Goal: Task Accomplishment & Management: Manage account settings

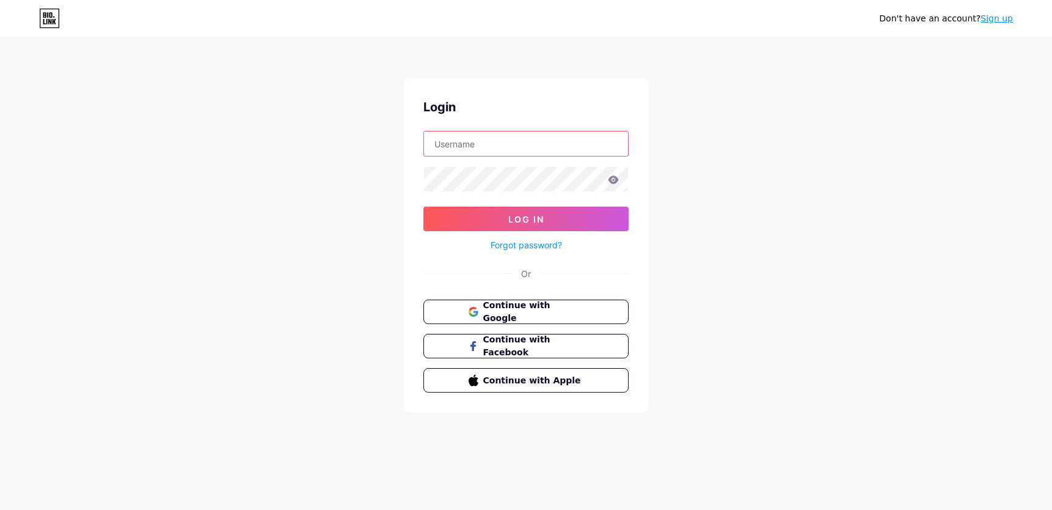
type input "[EMAIL_ADDRESS][DOMAIN_NAME]"
click at [1006, 18] on link "Sign up" at bounding box center [997, 18] width 32 height 10
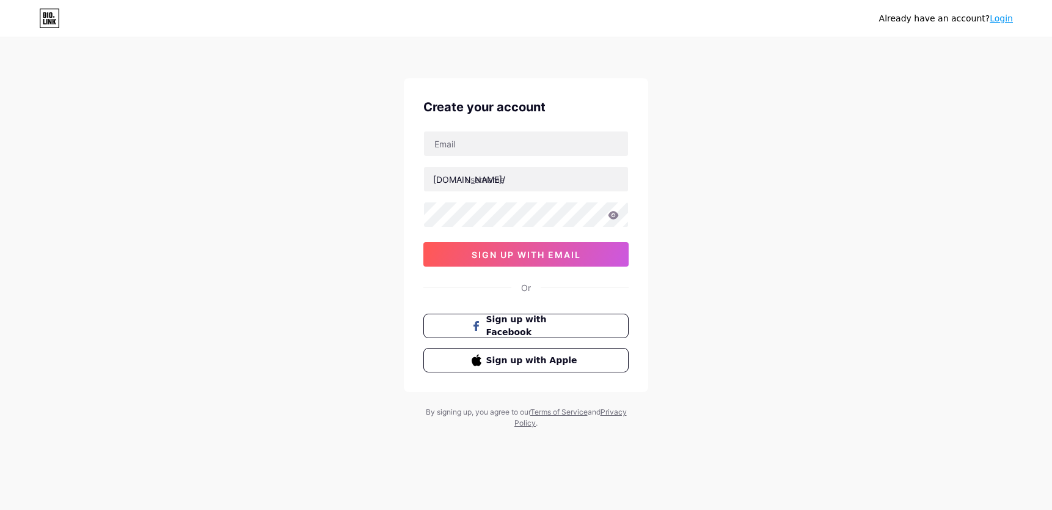
click at [493, 126] on div "Create your account [DOMAIN_NAME]/ sign up with email Or Sign up with Facebook …" at bounding box center [526, 234] width 244 height 313
click at [483, 145] on input "text" at bounding box center [526, 143] width 204 height 24
type input "[EMAIL_ADDRESS][DOMAIN_NAME]"
type input "franlaser"
click at [618, 211] on icon at bounding box center [613, 215] width 11 height 9
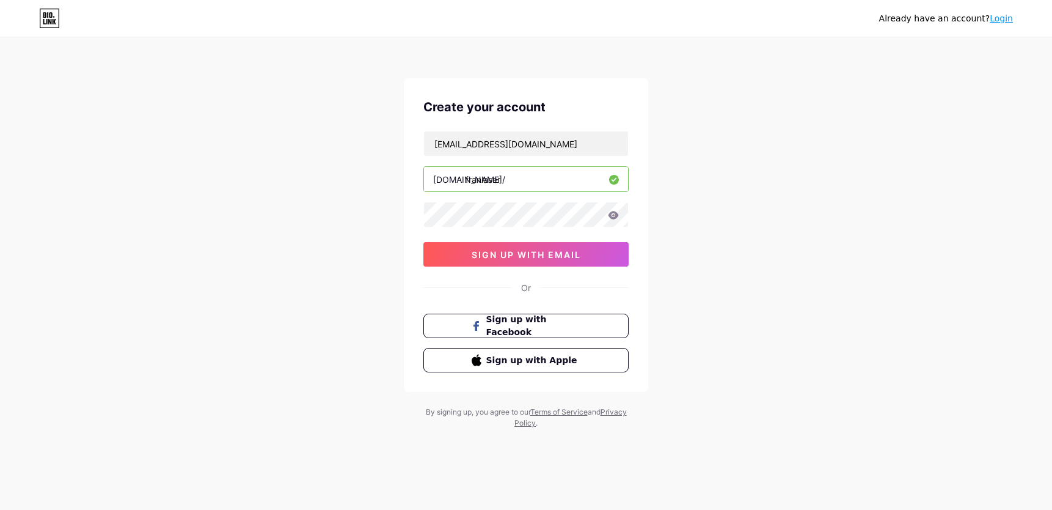
click at [615, 218] on icon at bounding box center [614, 215] width 10 height 8
click at [612, 216] on icon at bounding box center [613, 215] width 11 height 9
click at [614, 218] on icon at bounding box center [614, 215] width 10 height 8
click at [613, 214] on icon at bounding box center [614, 215] width 10 height 8
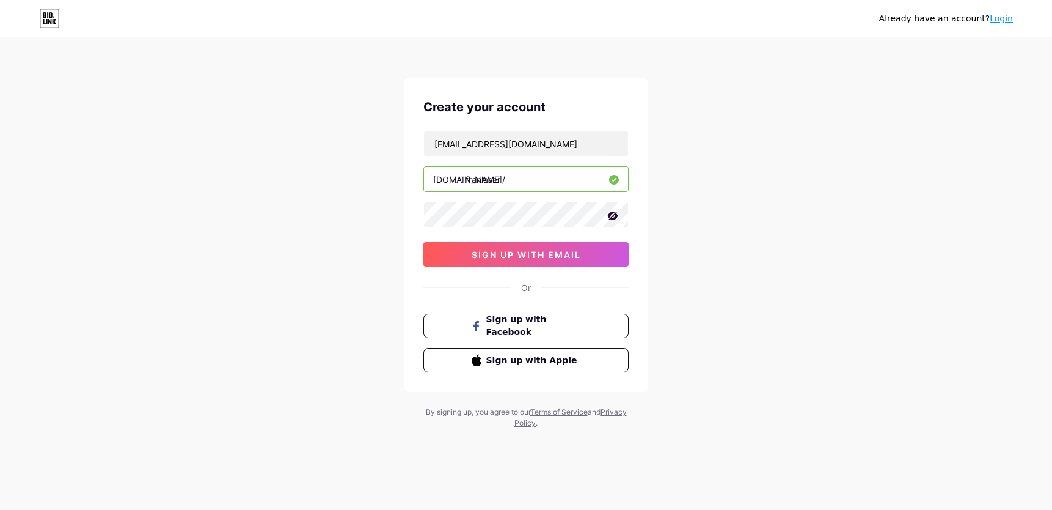
click at [775, 264] on div "Already have an account? Login Create your account [EMAIL_ADDRESS][DOMAIN_NAME]…" at bounding box center [526, 233] width 1052 height 467
click at [548, 253] on span "sign up with email" at bounding box center [526, 254] width 109 height 10
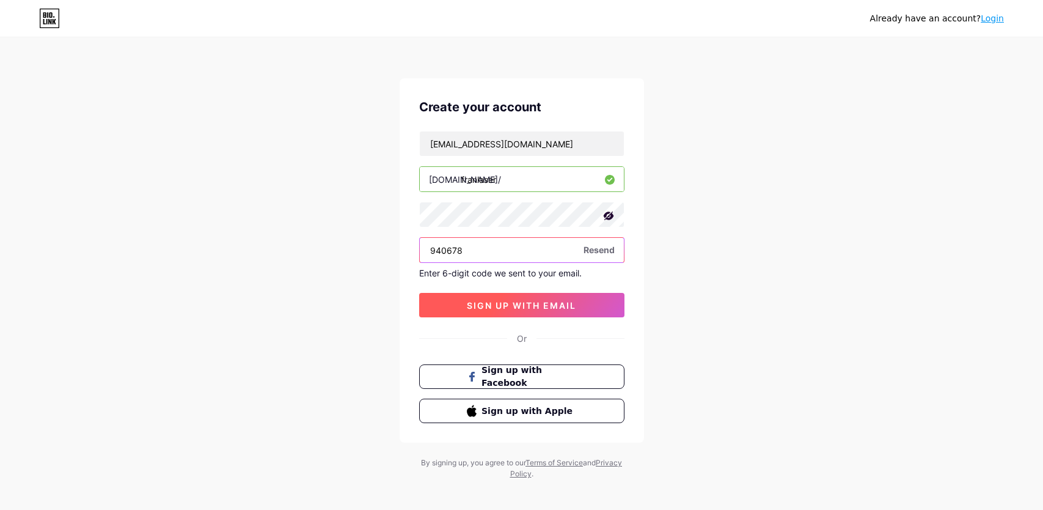
type input "940678"
click at [557, 305] on span "sign up with email" at bounding box center [521, 305] width 109 height 10
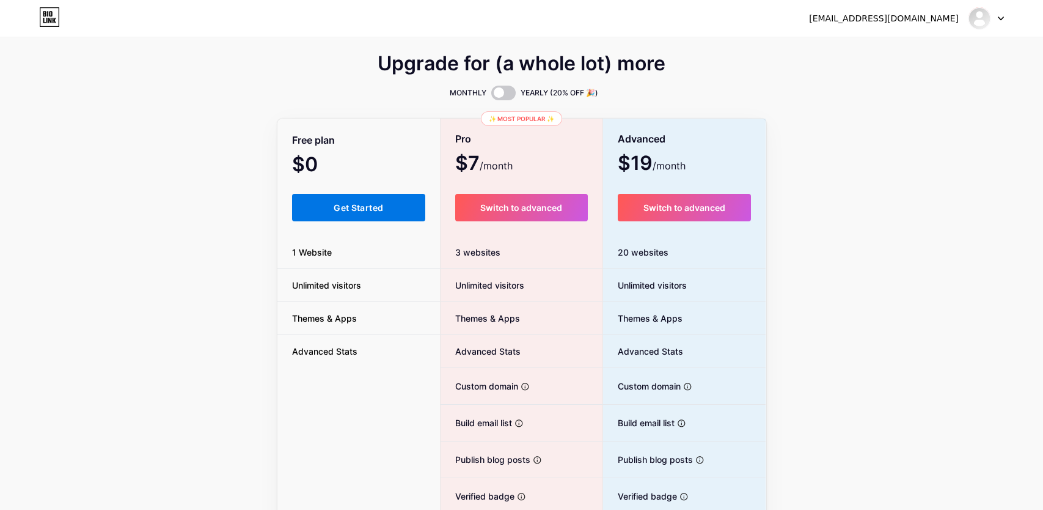
click at [345, 206] on span "Get Started" at bounding box center [358, 207] width 49 height 10
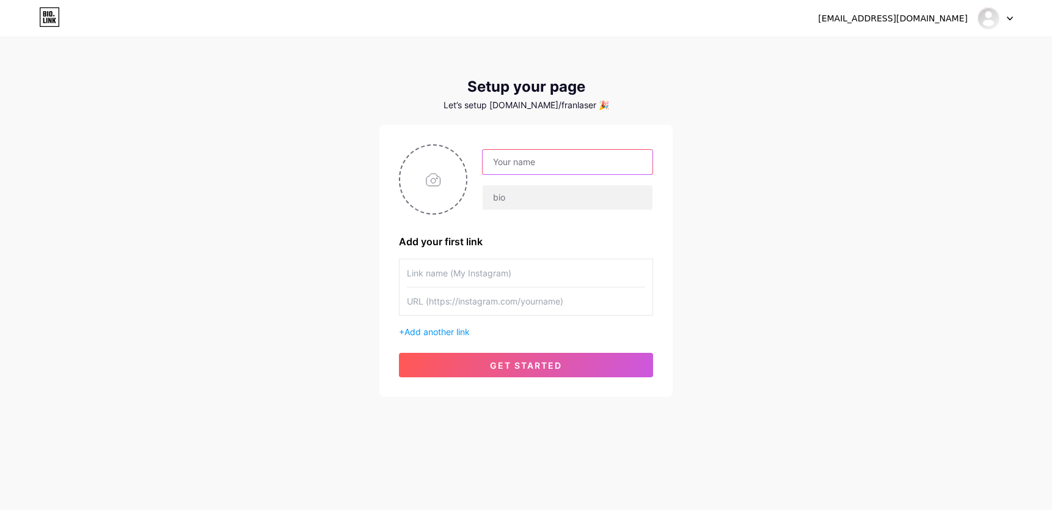
click at [521, 169] on input "text" at bounding box center [568, 162] width 170 height 24
type input "[PERSON_NAME] Laser Aesthetics"
click at [535, 197] on input "text" at bounding box center [568, 197] width 170 height 24
click at [803, 223] on div "[EMAIL_ADDRESS][DOMAIN_NAME] Dashboard Logout Setup your page Let’s setup [DOMA…" at bounding box center [526, 218] width 1052 height 436
click at [557, 197] on input "text" at bounding box center [568, 197] width 170 height 24
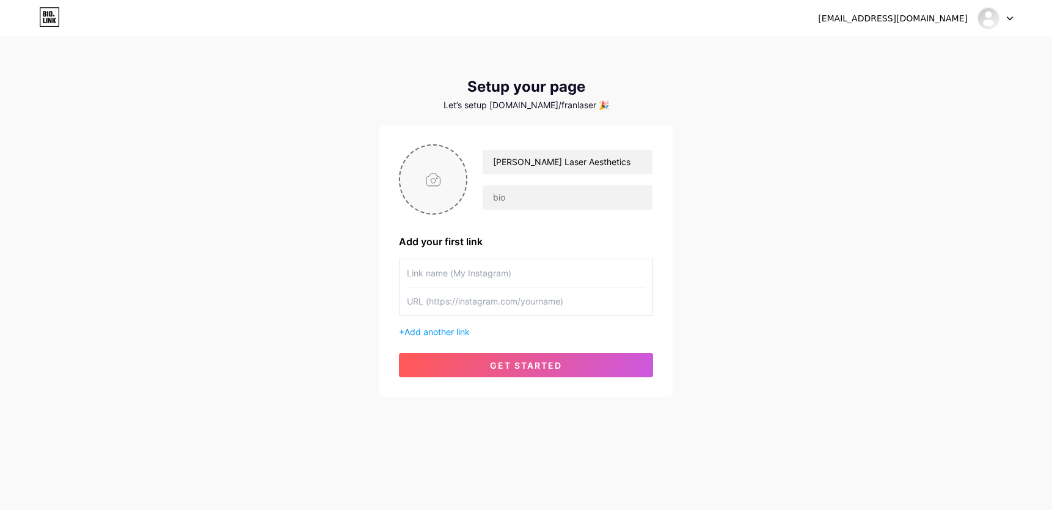
click at [446, 185] on input "file" at bounding box center [433, 179] width 66 height 68
type input "C:\fakepath\fb1b5722-c72f-48aa-86f5-d49caad1d44f.JPG"
click at [437, 194] on img at bounding box center [433, 179] width 68 height 70
click at [459, 154] on icon at bounding box center [460, 153] width 4 height 4
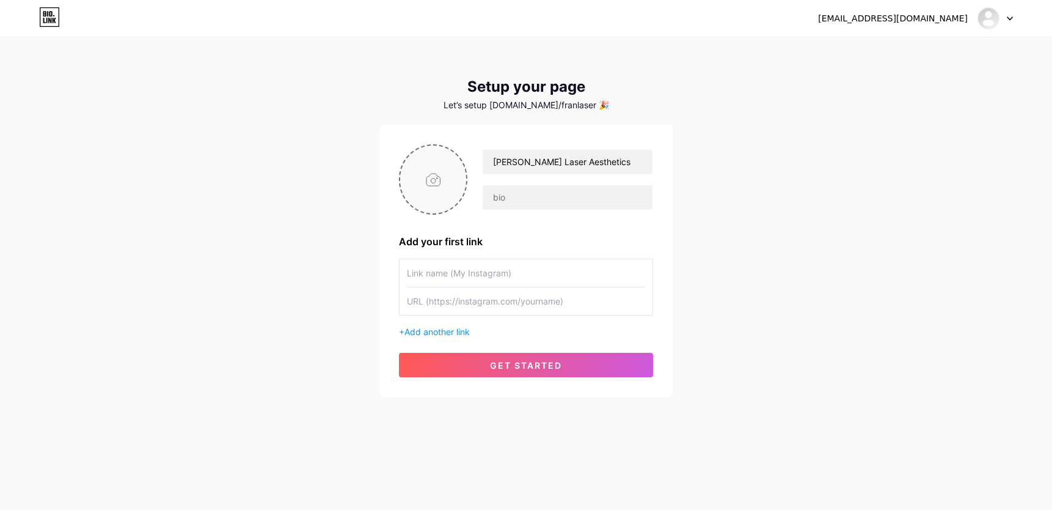
click at [444, 166] on input "file" at bounding box center [433, 179] width 66 height 68
type input "C:\fakepath\Design sem nome.png"
click at [511, 277] on input "text" at bounding box center [526, 272] width 238 height 27
click at [467, 304] on input "text" at bounding box center [526, 300] width 238 height 27
paste input "[URL][DOMAIN_NAME]"
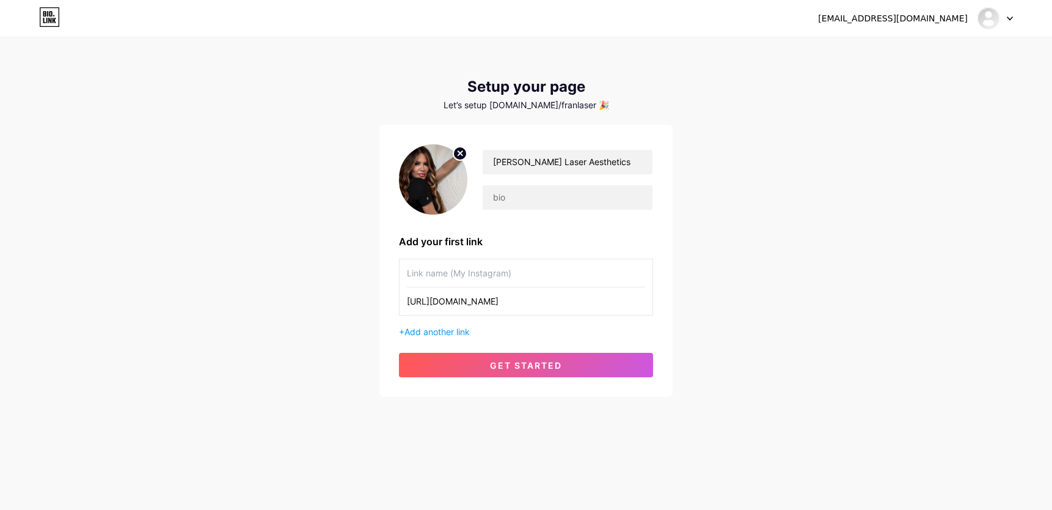
scroll to position [0, 186]
type input "[URL][DOMAIN_NAME]"
click at [474, 276] on input "text" at bounding box center [526, 272] width 238 height 27
click at [484, 271] on input "Make your appointment" at bounding box center [526, 272] width 238 height 27
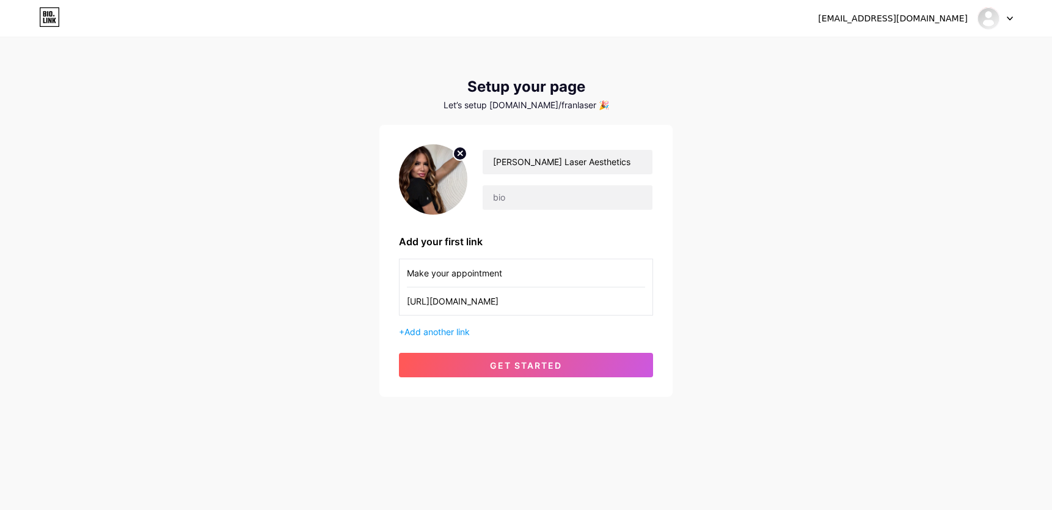
click at [484, 271] on input "Make your appointment" at bounding box center [526, 272] width 238 height 27
paste input "text"
type input "Make your appointment"
click at [538, 367] on span "get started" at bounding box center [526, 365] width 72 height 10
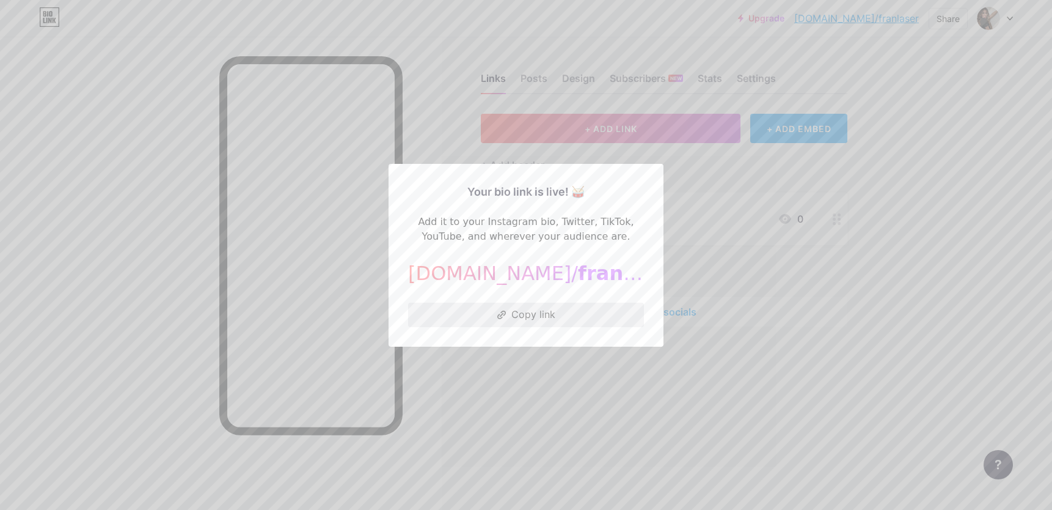
click at [551, 316] on button "Copy link" at bounding box center [526, 314] width 236 height 24
click at [623, 401] on div at bounding box center [526, 255] width 1052 height 510
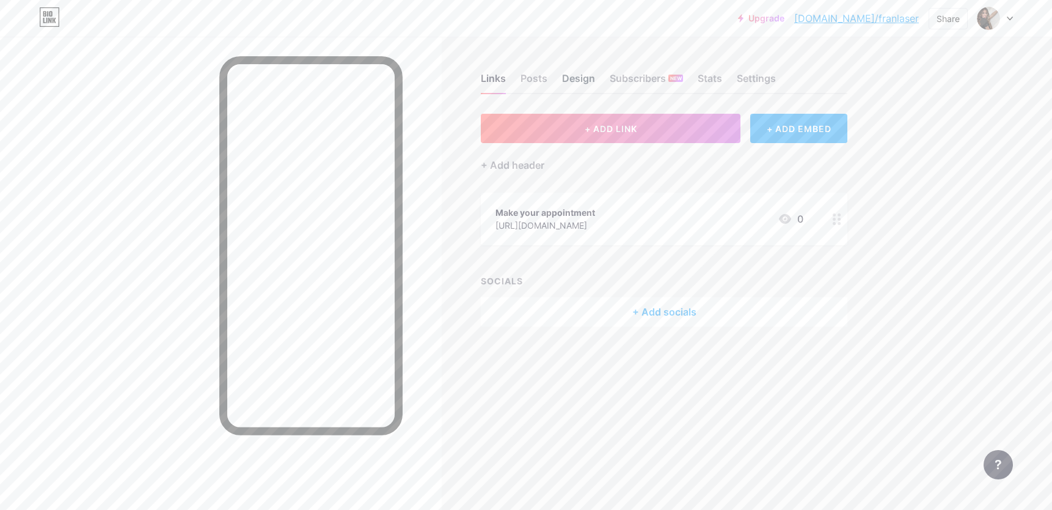
click at [587, 79] on div "Design" at bounding box center [578, 82] width 33 height 22
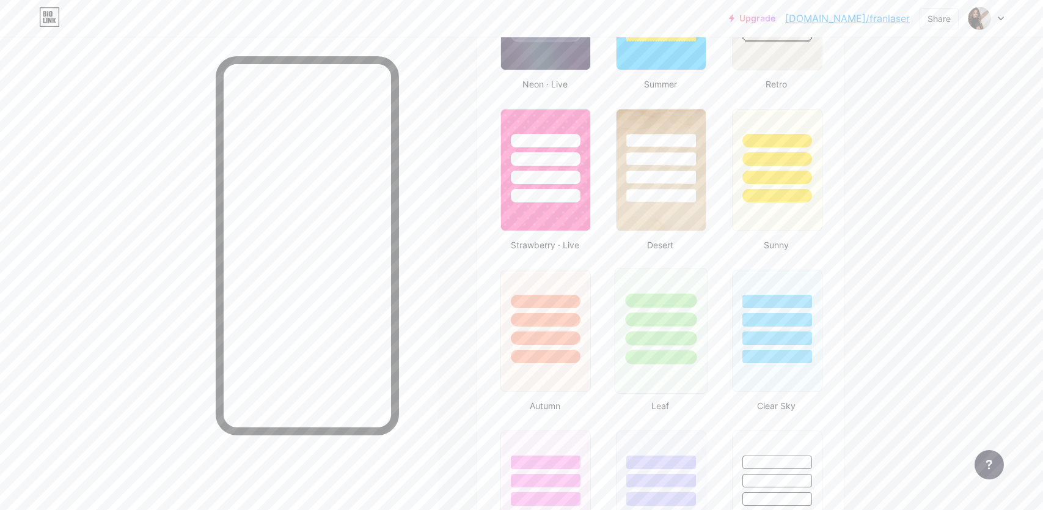
scroll to position [896, 0]
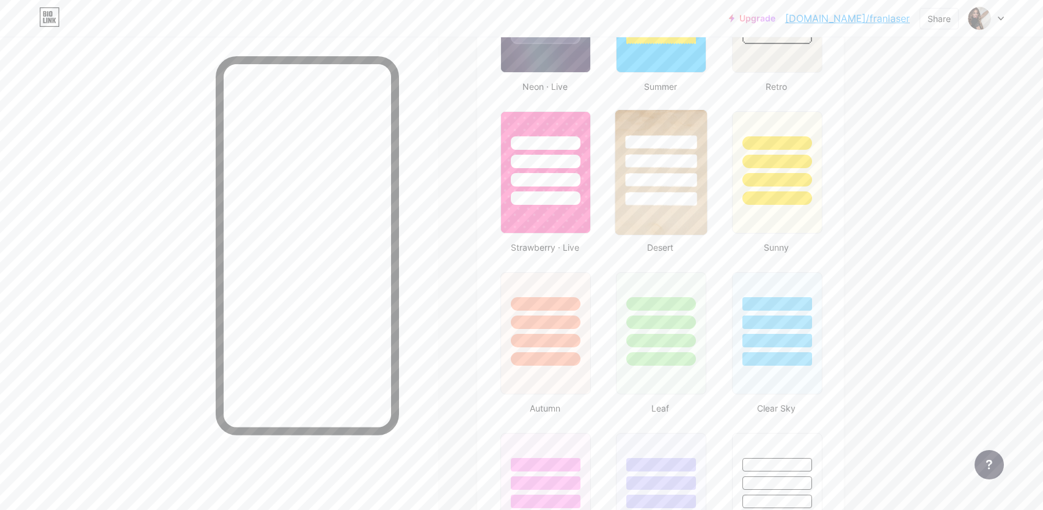
click at [677, 222] on img at bounding box center [661, 172] width 92 height 125
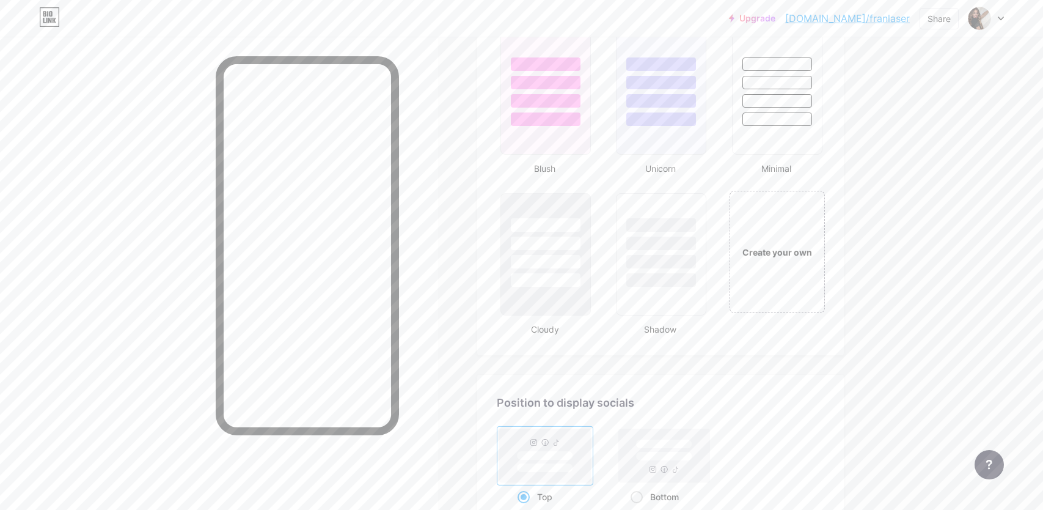
scroll to position [1265, 0]
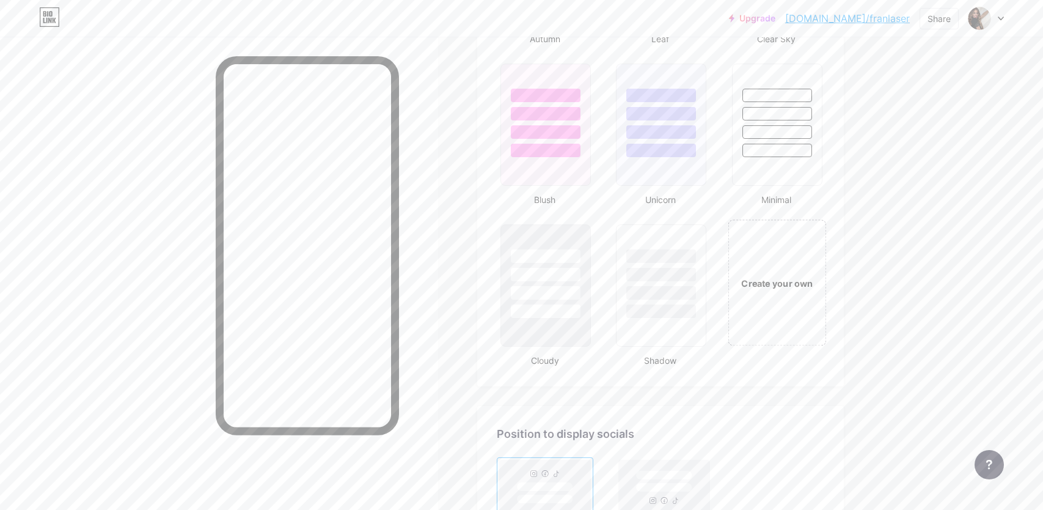
click at [777, 291] on div "Create your own" at bounding box center [777, 282] width 98 height 126
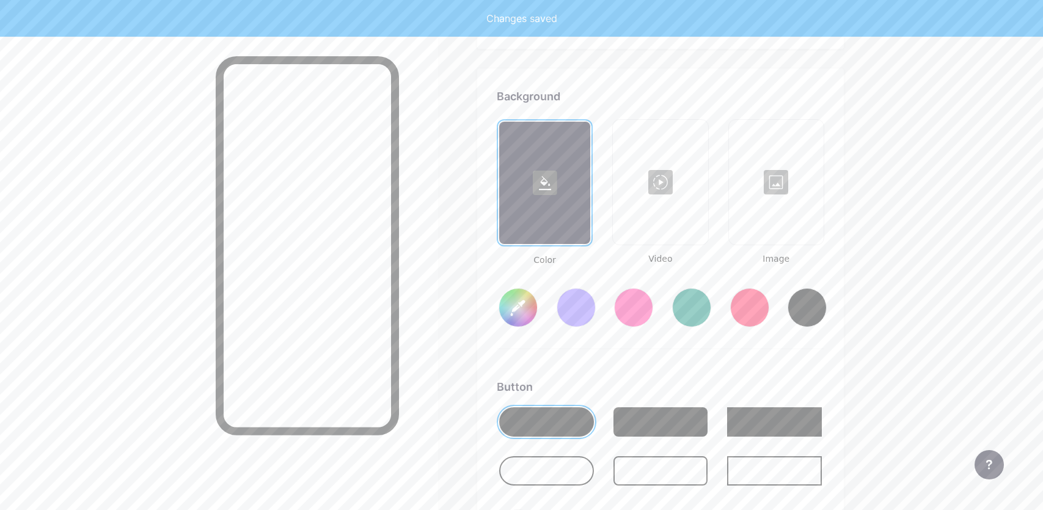
type input "#ffffff"
type input "#000000"
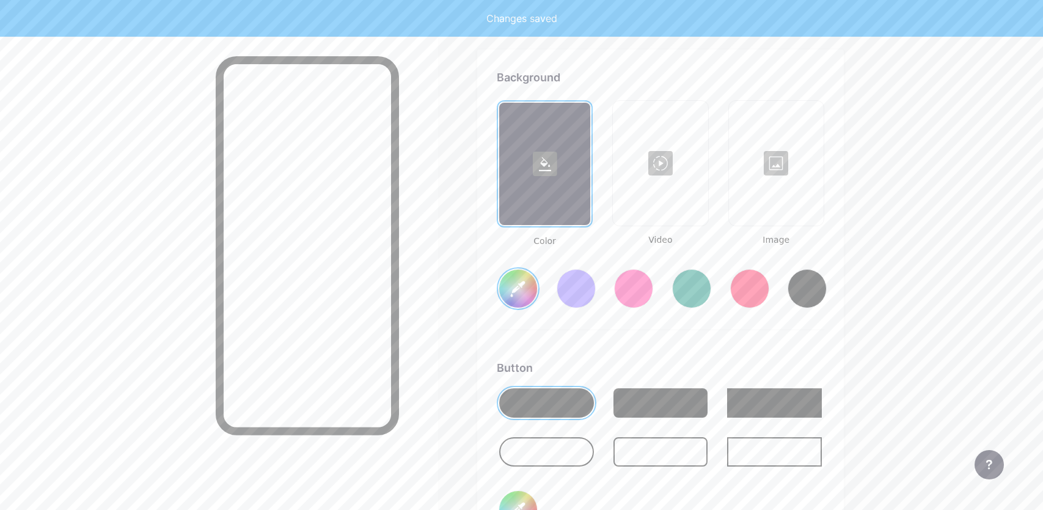
scroll to position [1622, 0]
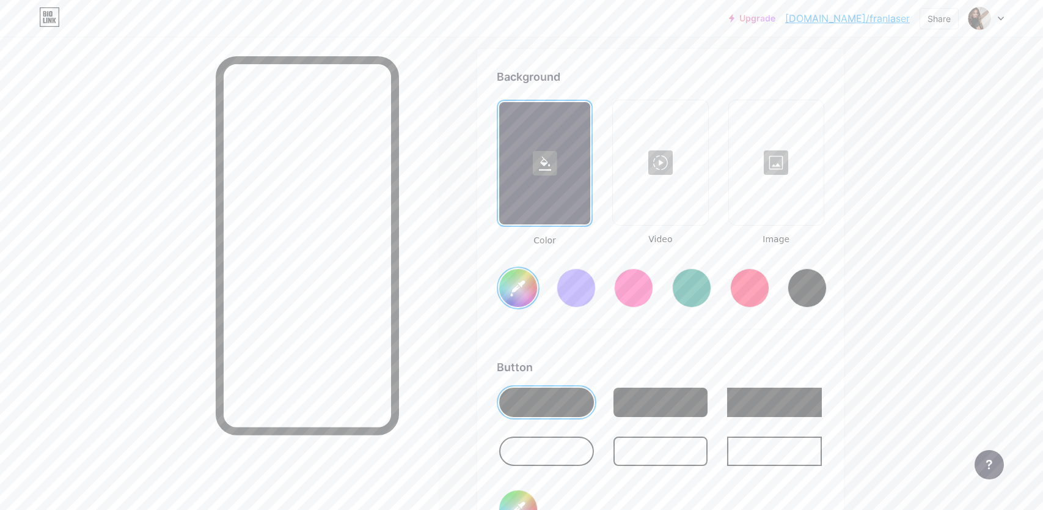
click at [528, 292] on input "#ffffff" at bounding box center [518, 288] width 38 height 38
click at [840, 322] on div "Background Color Video Image #e6bd65 Button #000000 Font Inter Poppins EB Garam…" at bounding box center [660, 430] width 367 height 763
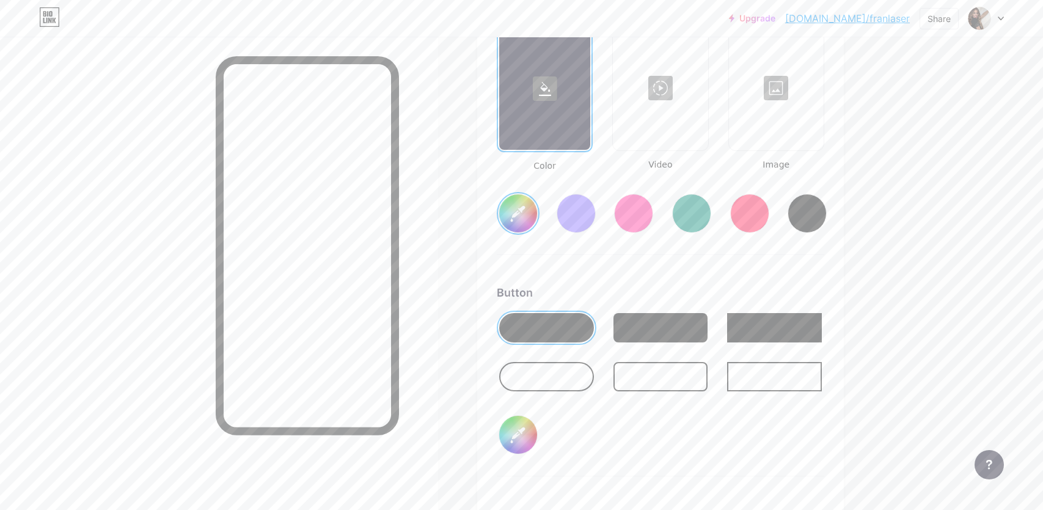
scroll to position [1713, 0]
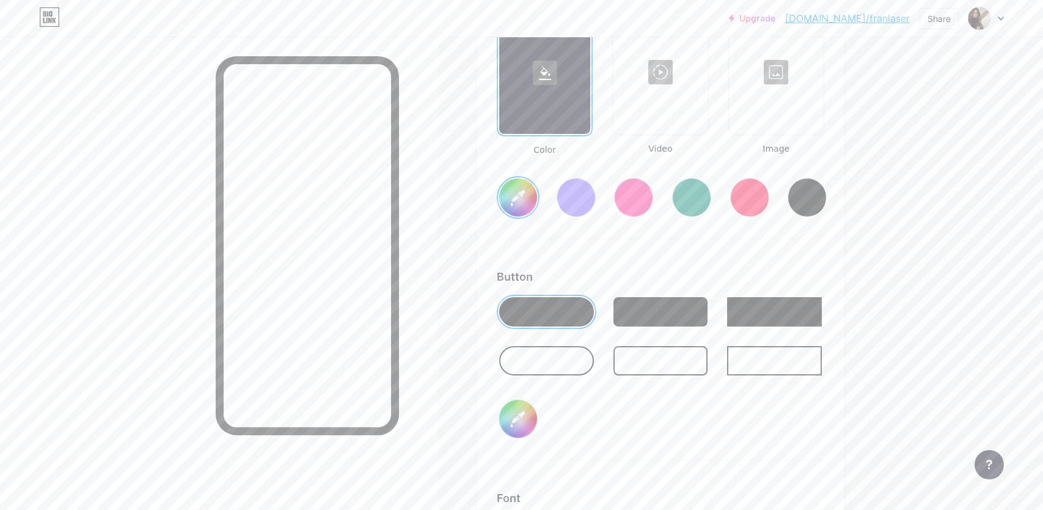
click at [648, 323] on div at bounding box center [660, 311] width 95 height 29
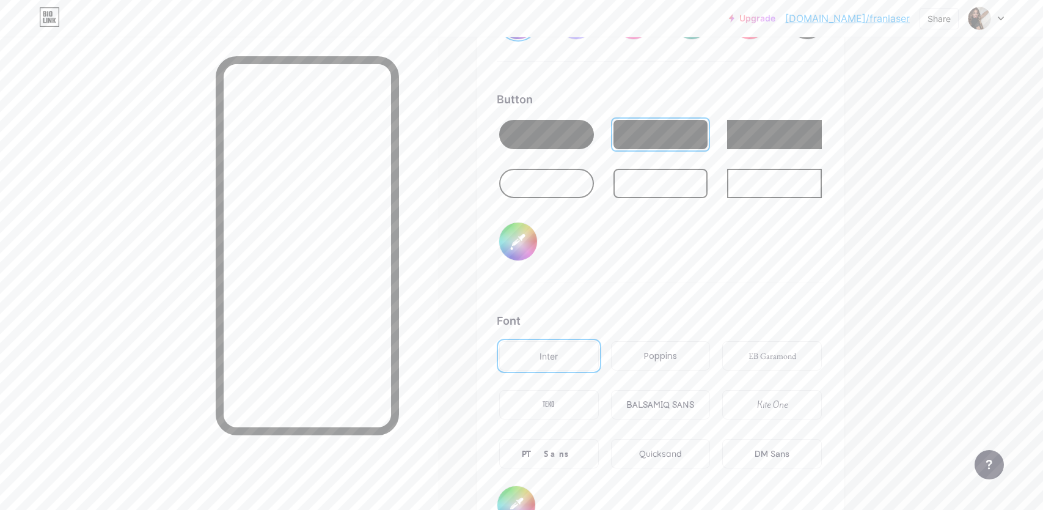
scroll to position [1915, 0]
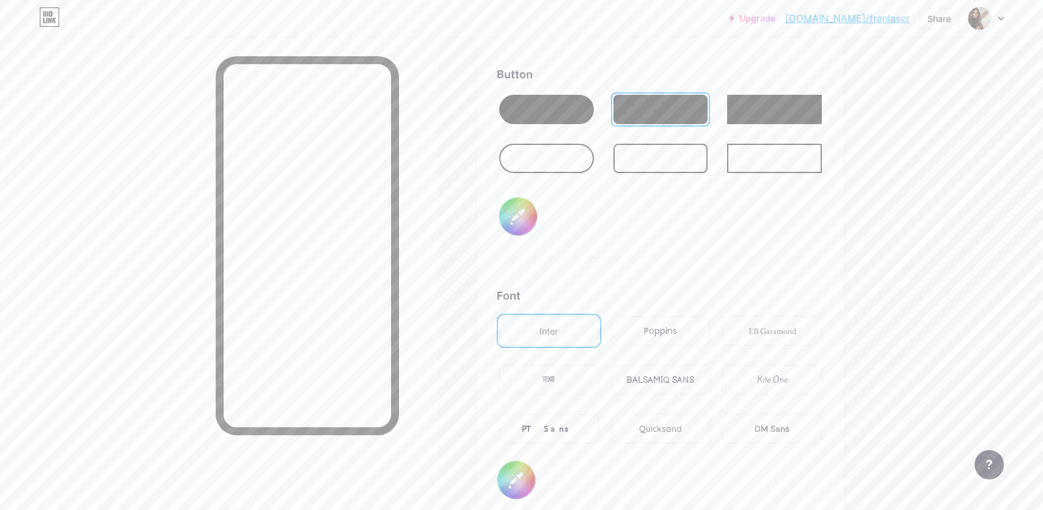
click at [662, 376] on div "BALSAMIQ SANS" at bounding box center [660, 379] width 68 height 13
click at [663, 436] on div "Quicksand" at bounding box center [661, 428] width 100 height 29
click at [551, 334] on div "Inter" at bounding box center [549, 330] width 18 height 13
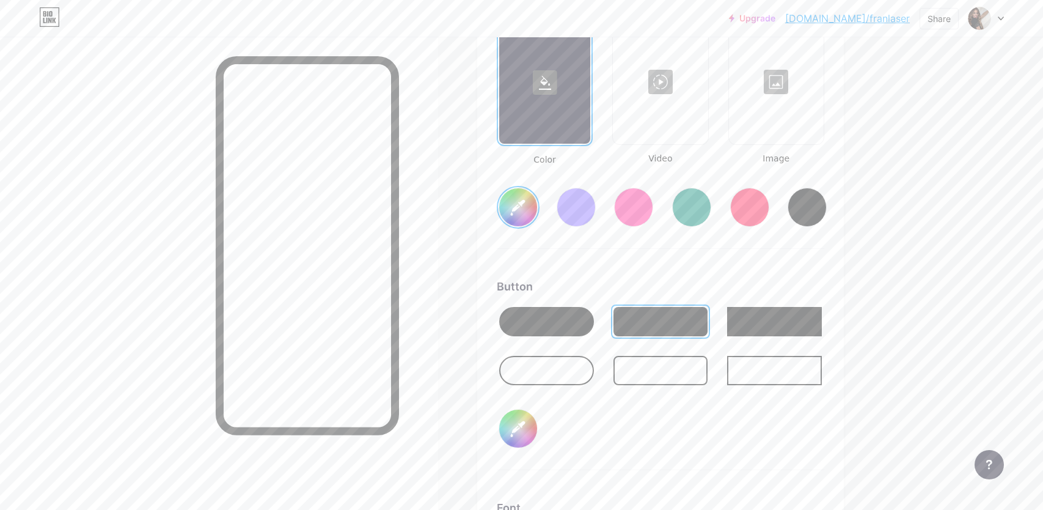
scroll to position [1749, 0]
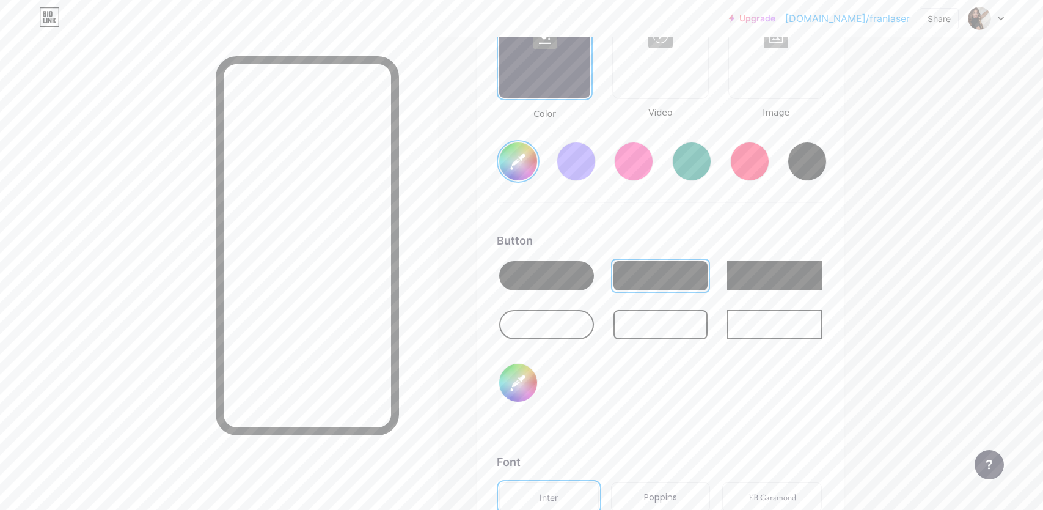
click at [523, 387] on input "#000000" at bounding box center [518, 383] width 38 height 38
type input "#e6bd65"
type input "#908137"
type input "#e6bd65"
type input "#918236"
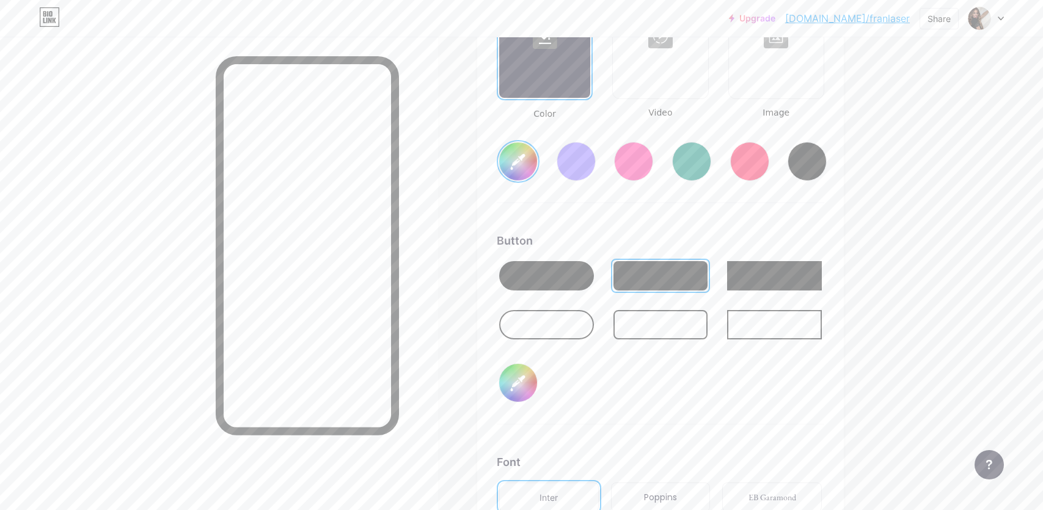
type input "#e6bd65"
type input "#928335"
type input "#e6bd65"
type input "#918236"
type input "#e6bd65"
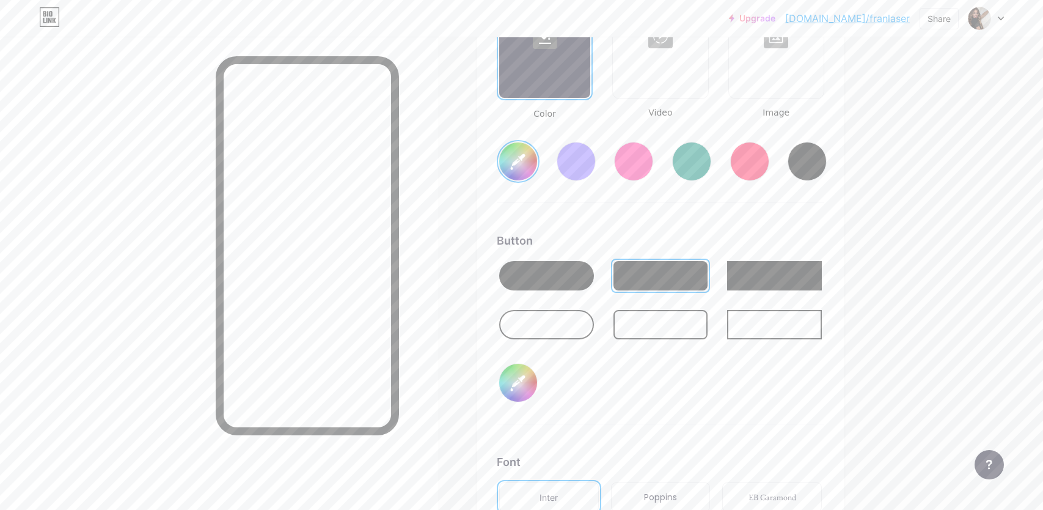
type input "#928335"
type input "#e6bd65"
type input "#968636"
type input "#e6bd65"
type input "#978735"
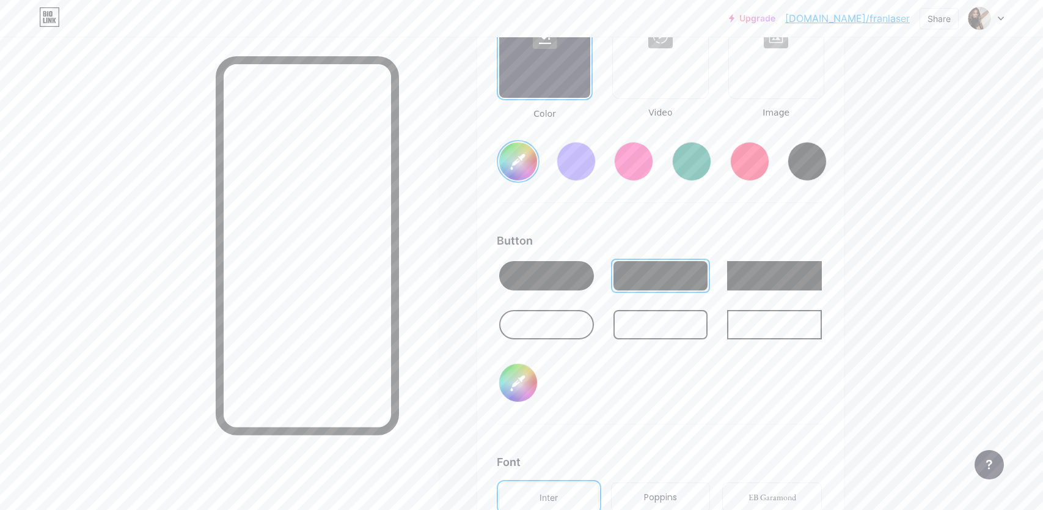
type input "#e6bd65"
type input "#968636"
type input "#e6bd65"
type input "#9b8a36"
type input "#e6bd65"
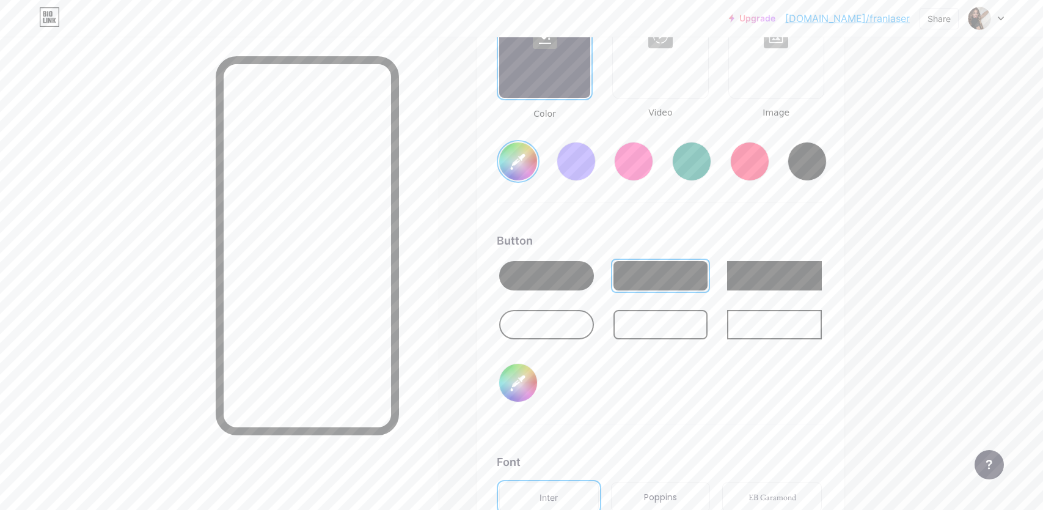
type input "#9c8b35"
type input "#e6bd65"
type input "#a18f36"
type input "#e6bd65"
type input "#a08e37"
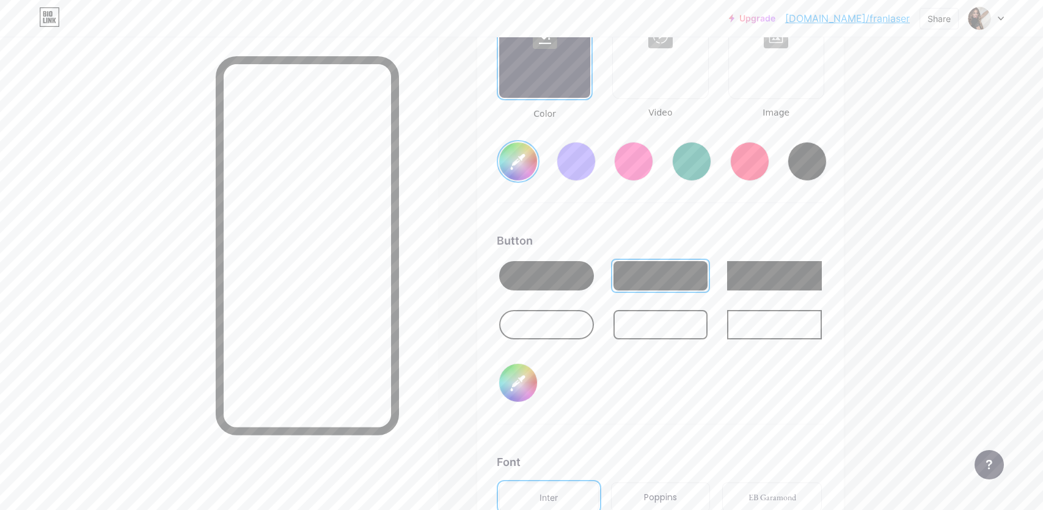
type input "#e6bd65"
type input "#a18f36"
type input "#e6bd65"
type input "#a49237"
type input "#e6bd65"
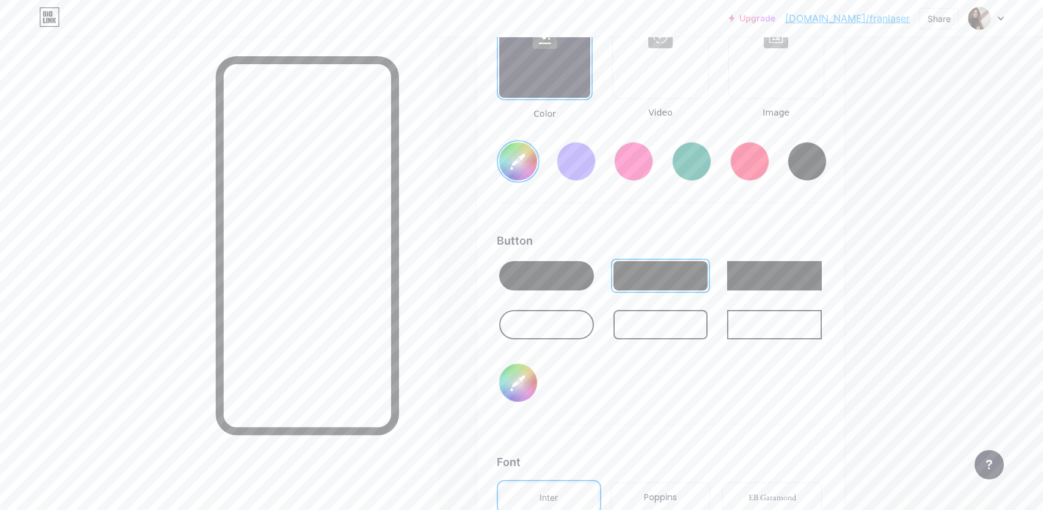
type input "#a89638"
type input "#e6bd65"
type input "#ac9939"
type input "#e6bd65"
type input "#b09c3b"
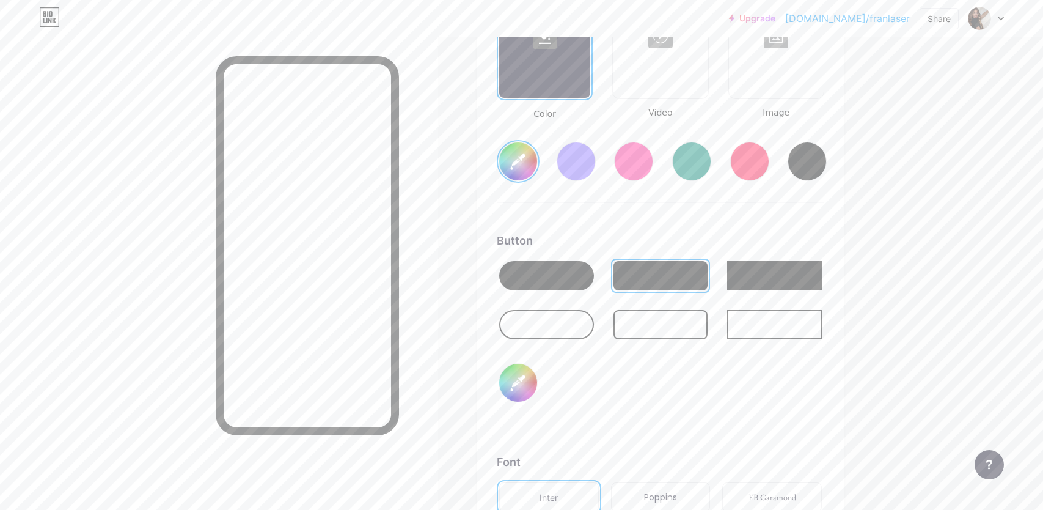
type input "#e6bd65"
type input "#af9c3c"
type input "#e6bd65"
type input "#b39f3d"
type input "#e6bd65"
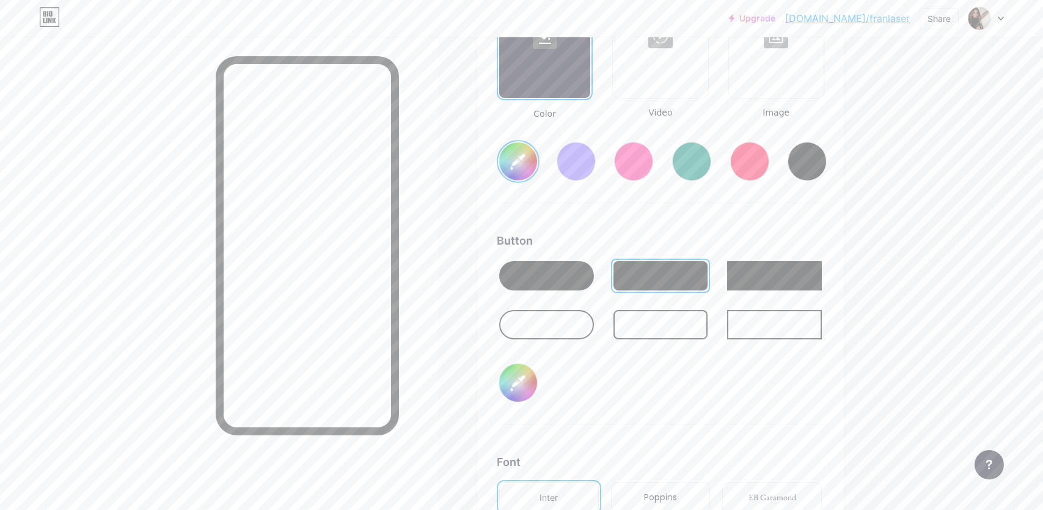
type input "#b4a03c"
type input "#e6bd65"
type input "#b9a541"
type input "#e6bd65"
type input "#baa640"
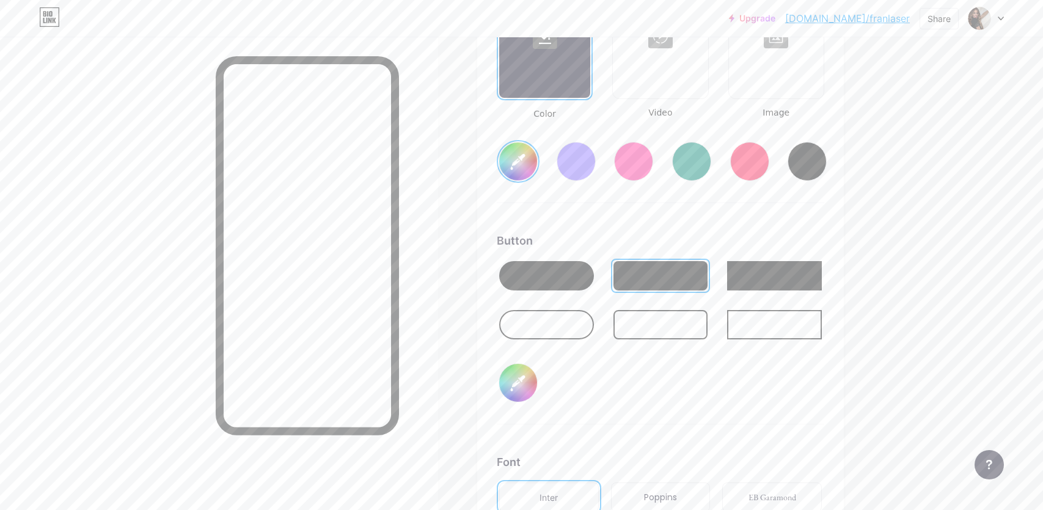
type input "#e6bd65"
type input "#b9a541"
type input "#e6bd65"
type input "#bea941"
type input "#e6bd65"
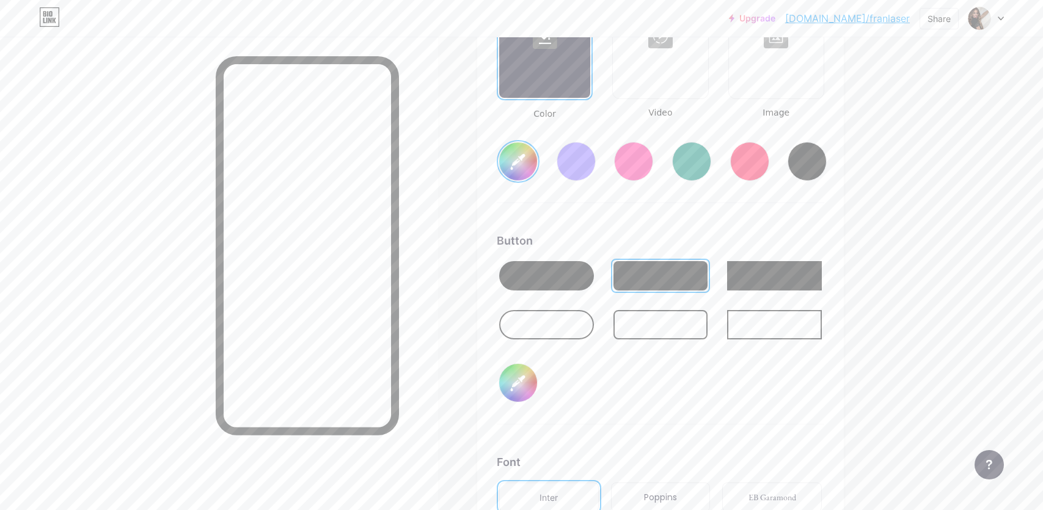
type input "#bfab45"
type input "#e6bd65"
type input "#c1ac44"
type input "#e6bd65"
type input "#c3ae46"
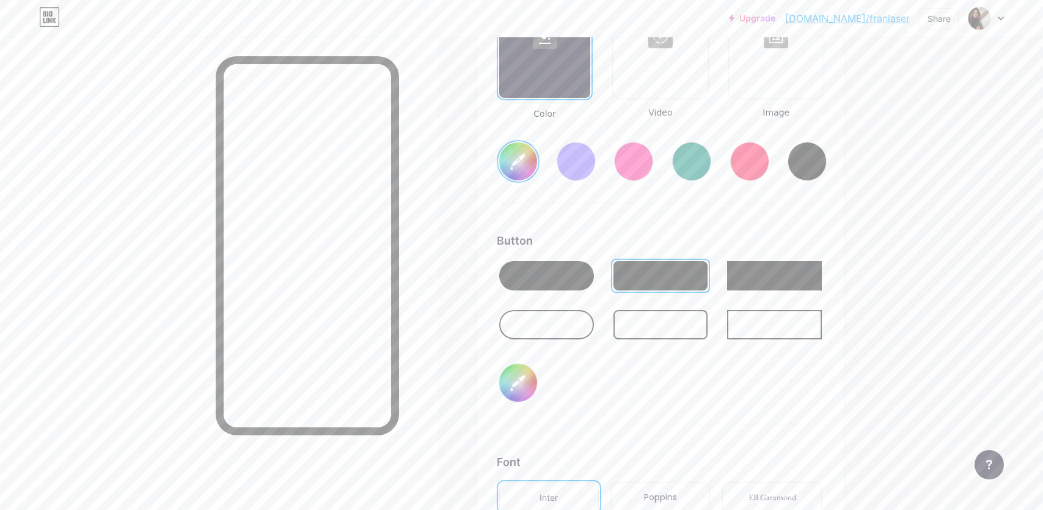
type input "#e6bd65"
type input "#c4af45"
type input "#e6bd65"
type input "#c7b148"
type input "#e6bd65"
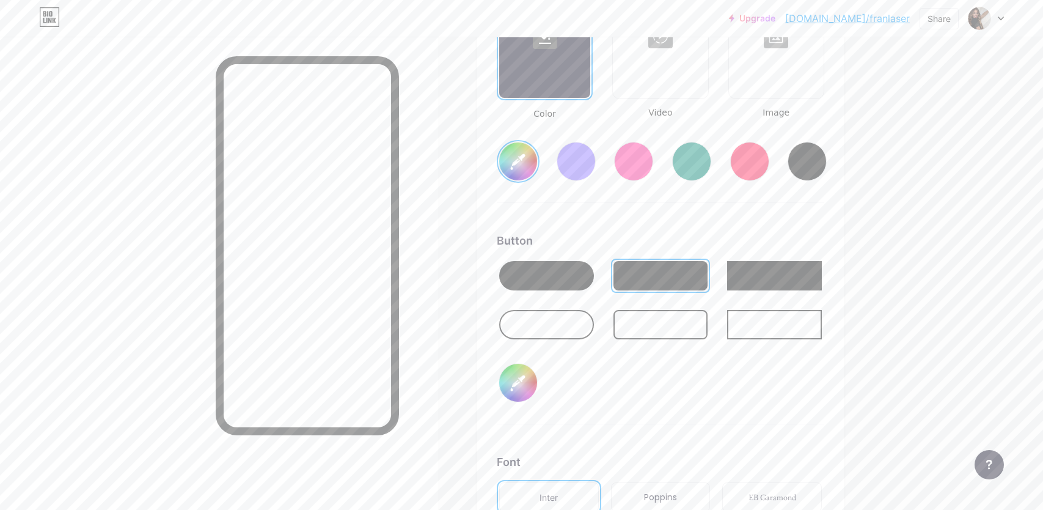
type input "#c5b149"
type input "#e6bd65"
type input "#c8b34c"
type input "#e6bd65"
type input "#cab64e"
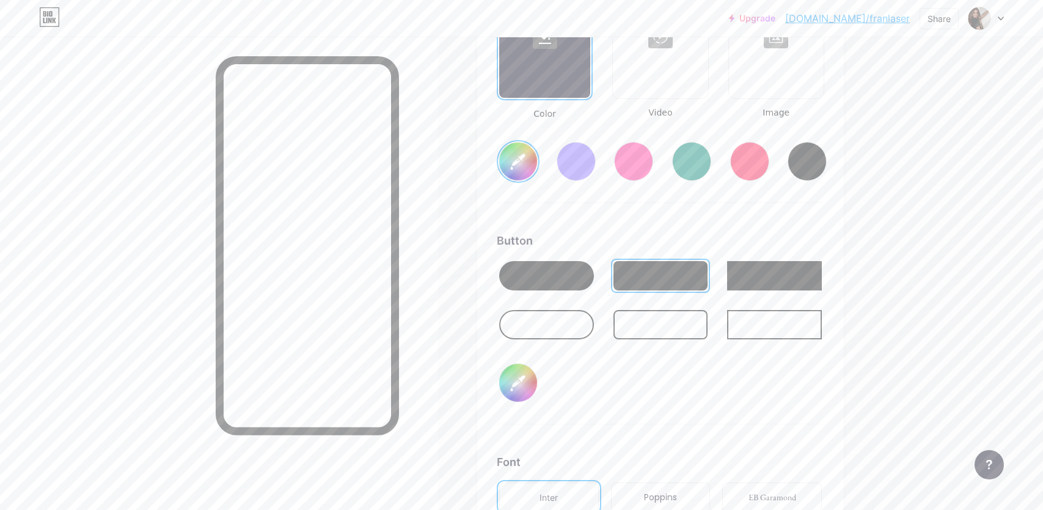
type input "#e6bd65"
type input "#cdb851"
type input "#e6bd65"
type input "#ceb950"
type input "#e6bd65"
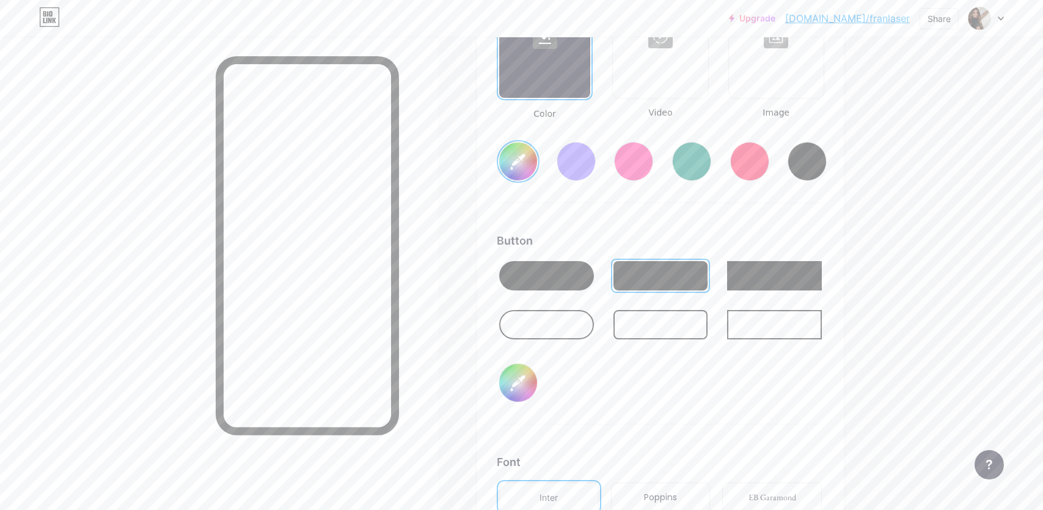
type input "#d0bb53"
type input "#e6bd65"
type input "#d2bc51"
type input "#e6bd65"
type input "#d3be55"
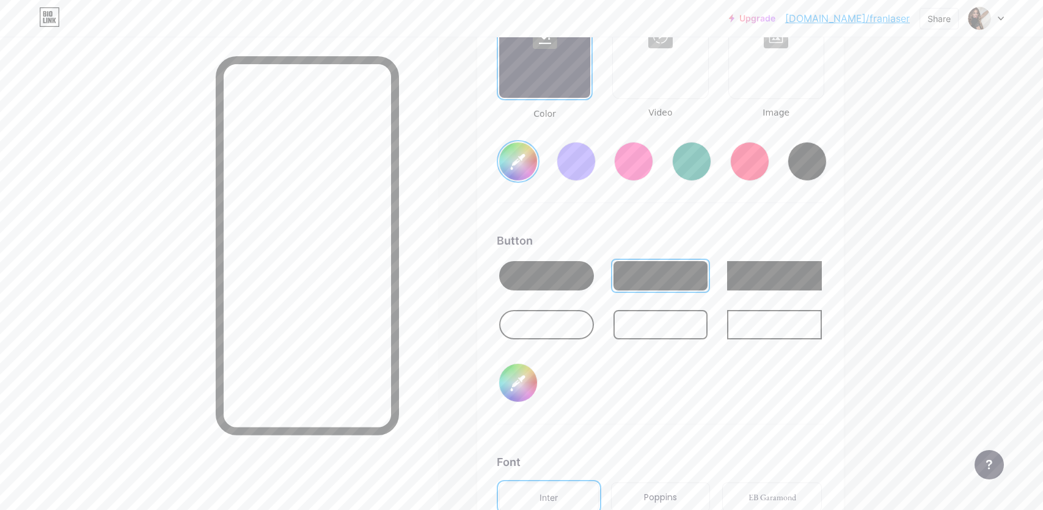
type input "#e6bd65"
type input "#d6c157"
type input "#e6bd65"
type input "#d7c256"
type input "#e6bd65"
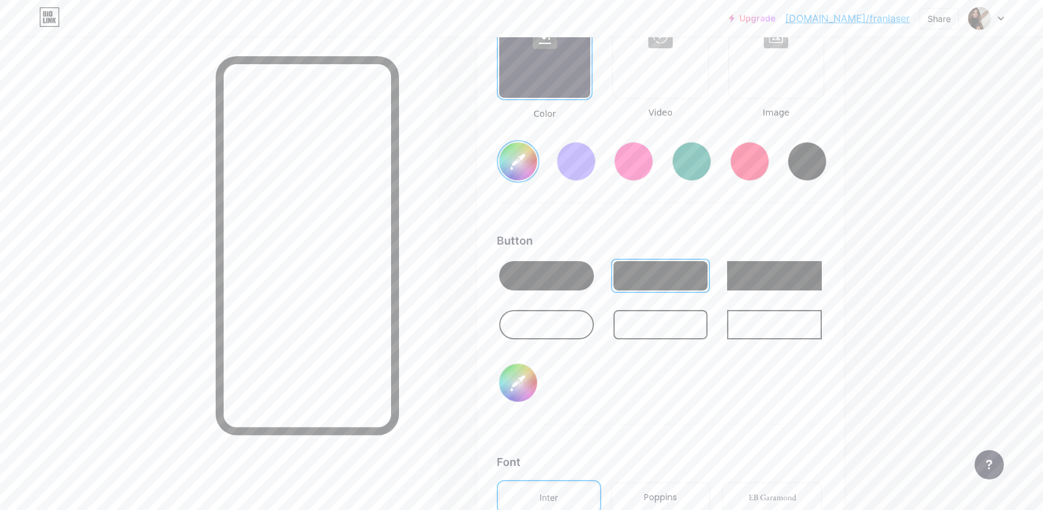
type input "#d8c255"
type input "#e6bd65"
type input "#dbc557"
type input "#e6bd65"
type input "#ddc75a"
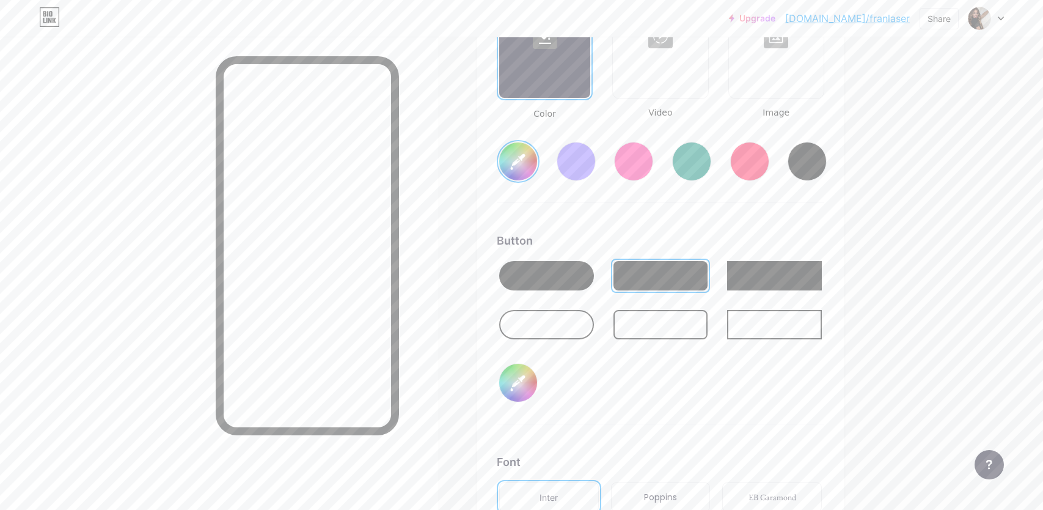
type input "#e6bd65"
type input "#dfc958"
type input "#e6bd65"
type input "#e1cb5b"
type input "#e6bd65"
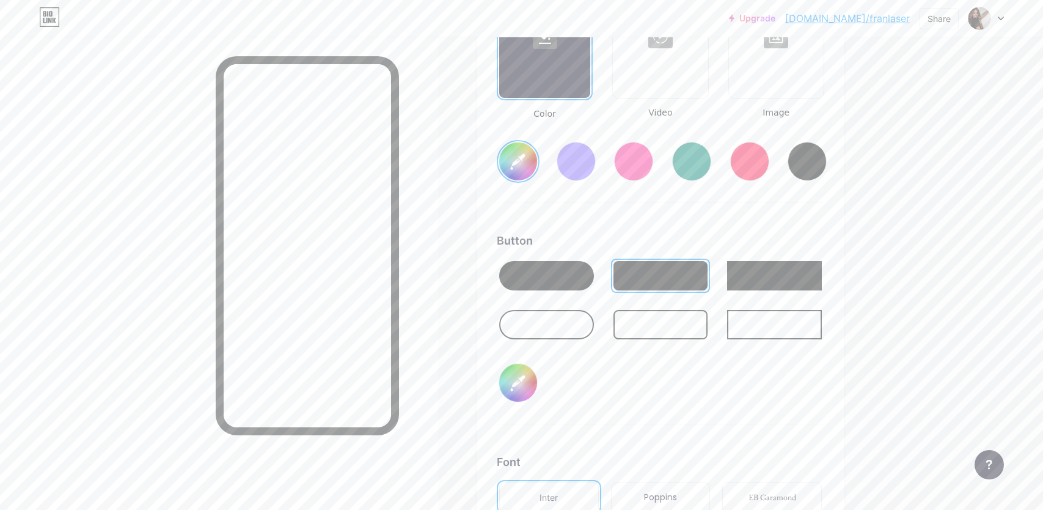
type input "#e2cb5a"
type input "#e6bd65"
type input "#e3cd5f"
type input "#e6bd65"
type input "#e5cf61"
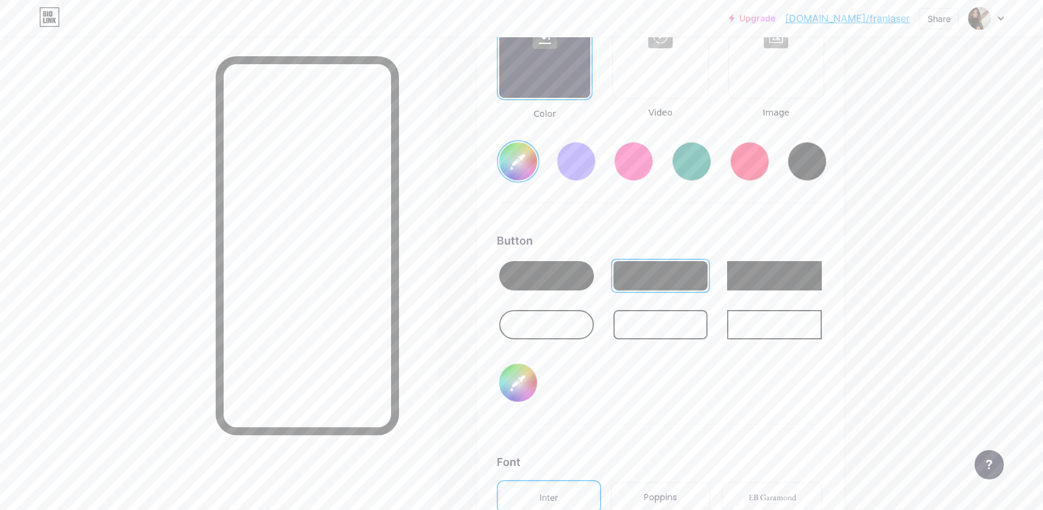
type input "#e6bd65"
type input "#e5d066"
type input "#e6bd65"
type input "#e6d165"
type input "#e6bd65"
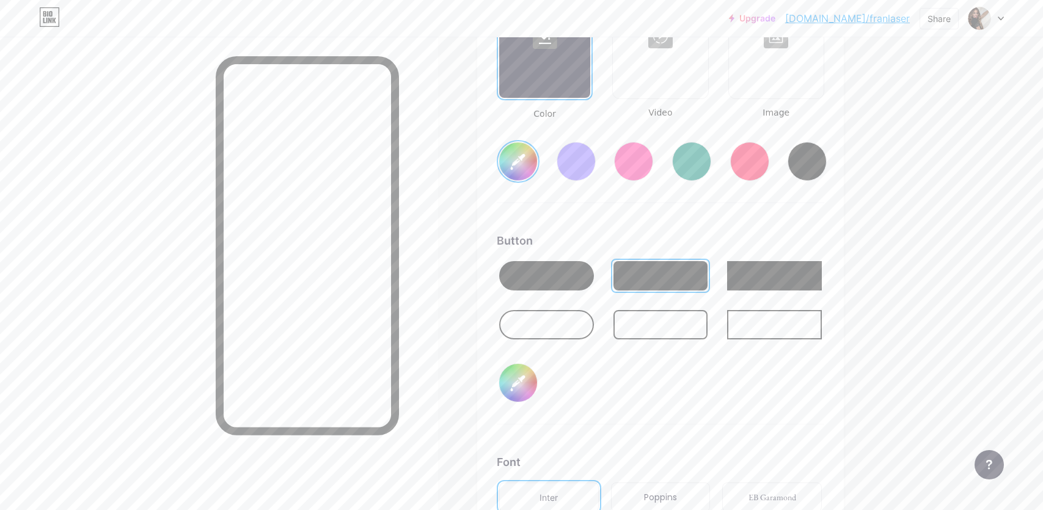
type input "#e6d16b"
type input "#e6bd65"
type input "#e7d36f"
type input "#e6bd65"
type input "#e6d270"
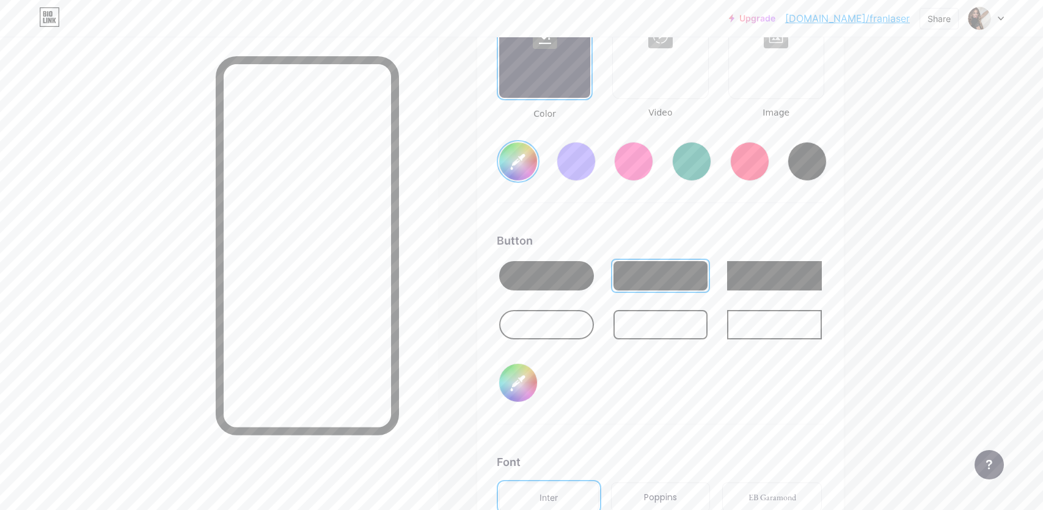
type input "#e6bd65"
type input "#e7d374"
type input "#e6bd65"
type input "#e6d375"
type input "#e6bd65"
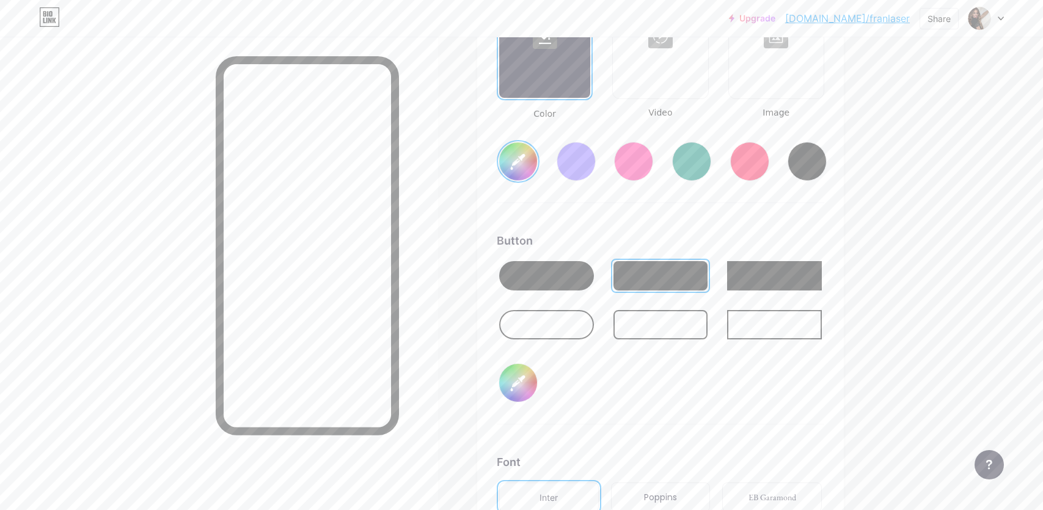
type input "#e6d479"
type input "#e6bd65"
type input "#e6d47a"
type input "#e6bd65"
type input "#e7d57e"
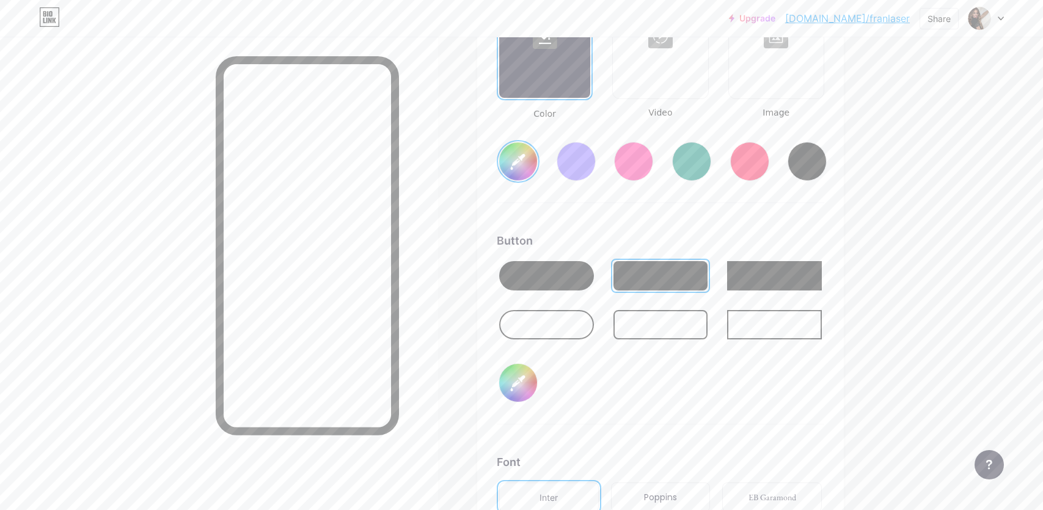
type input "#e6bd65"
type input "#e6d57f"
type input "#e6bd65"
type input "#e7d684"
type input "#e6bd65"
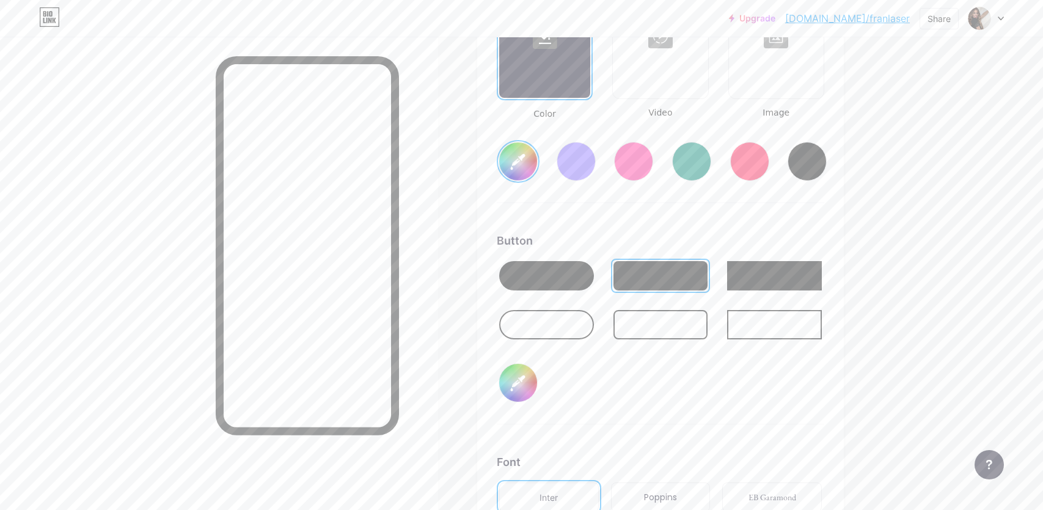
type input "#e6d684"
type input "#e6bd65"
type input "#e5d585"
type input "#e6bd65"
type input "#e4d586"
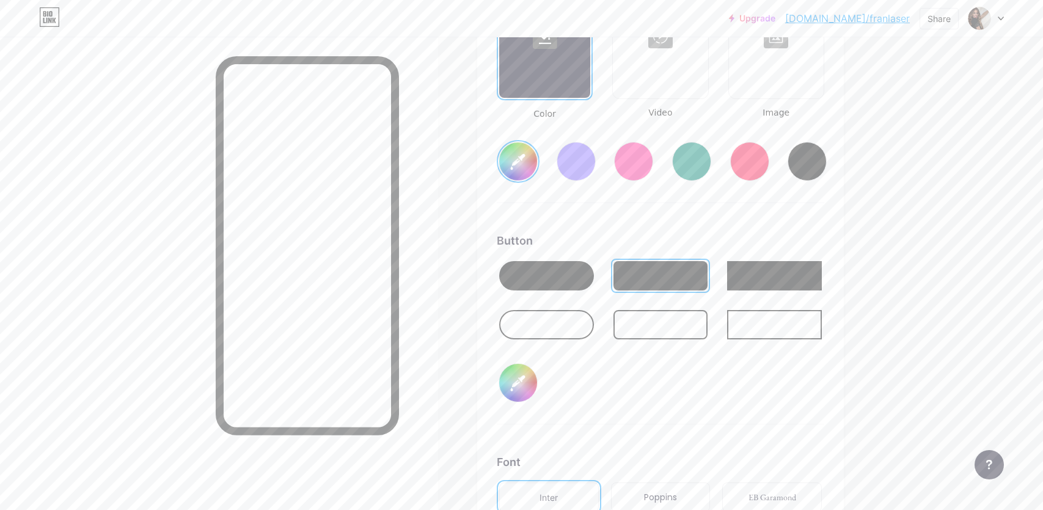
type input "#e6bd65"
type input "#e5d68a"
type input "#e6bd65"
type input "#e2d388"
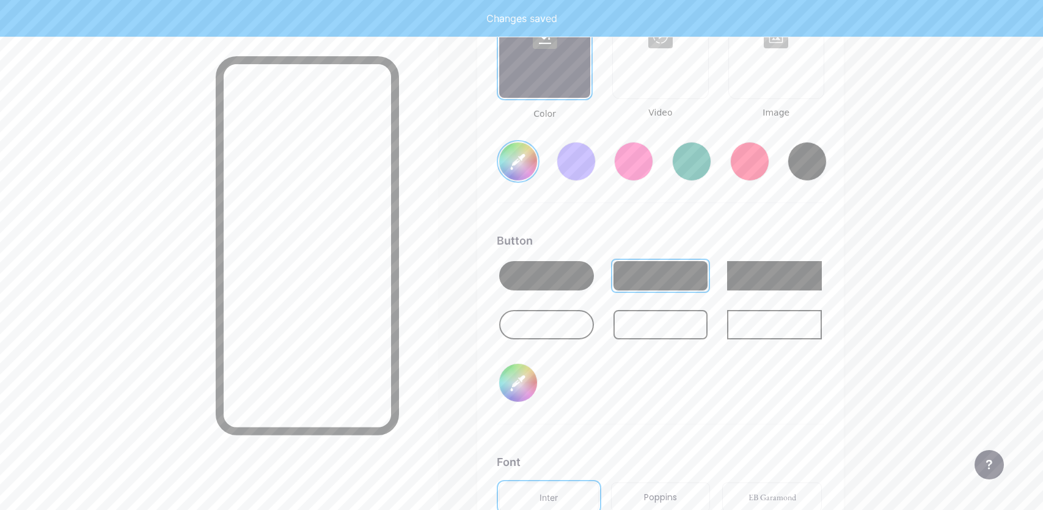
type input "#e6bd65"
type input "#e1d389"
type input "#e6bd65"
type input "#e2d48d"
type input "#e6bd65"
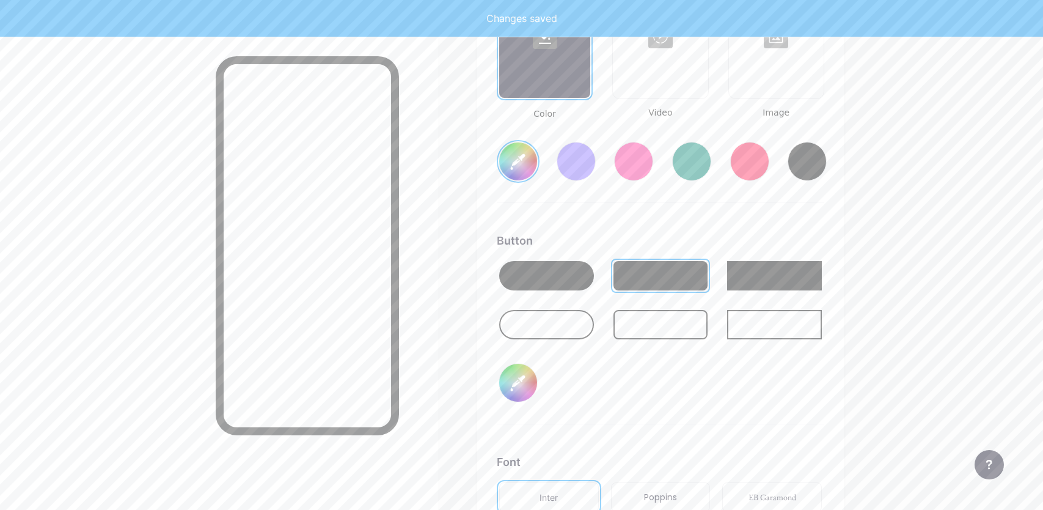
type input "#e1d289"
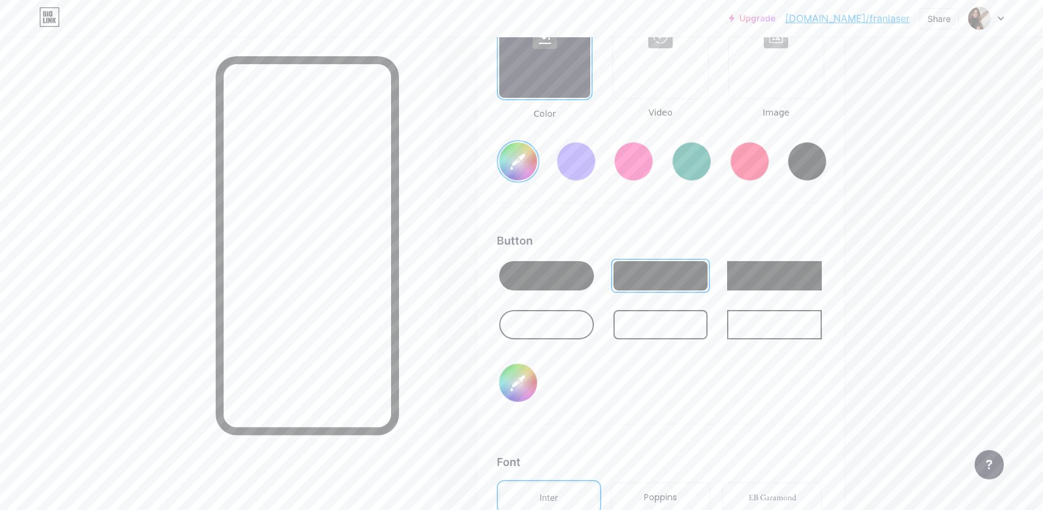
type input "#e6bd65"
type input "#e0d38f"
type input "#e6bd65"
type input "#dfd290"
type input "#e6bd65"
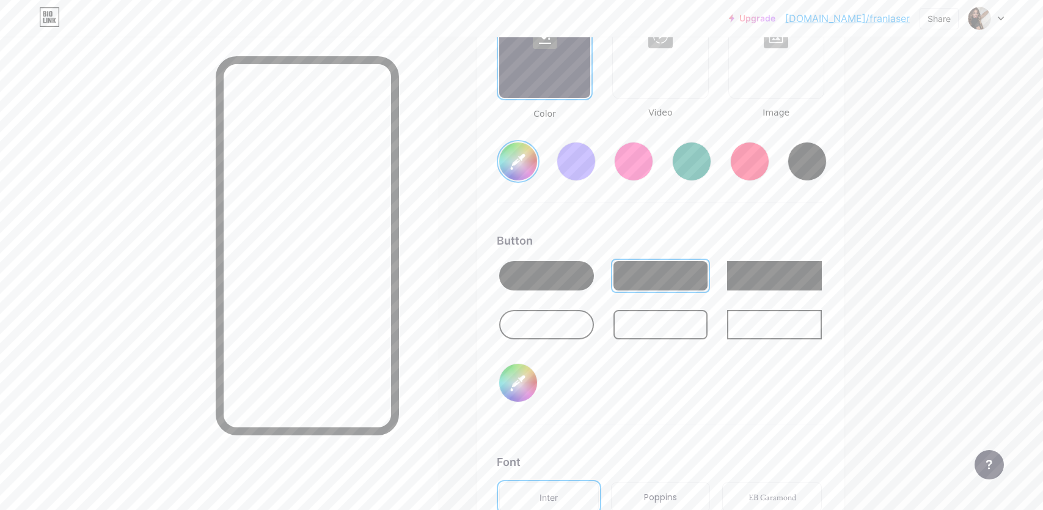
type input "#ddd297"
type input "#e6bd65"
type input "#ddd198"
type input "#e6bd65"
type input "#dcd198"
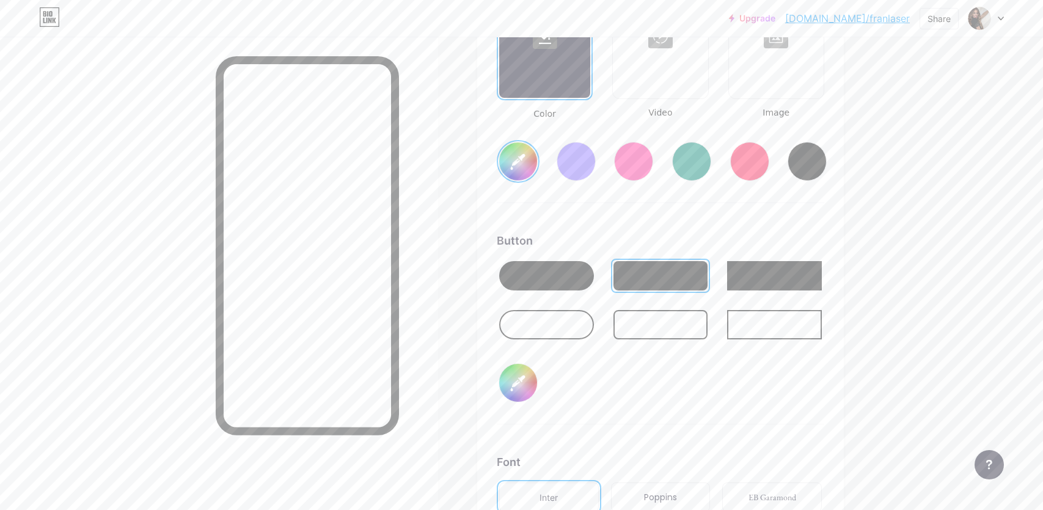
type input "#e6bd65"
type input "#dbd099"
type input "#e6bd65"
type input "#d8cd97"
type input "#e6bd65"
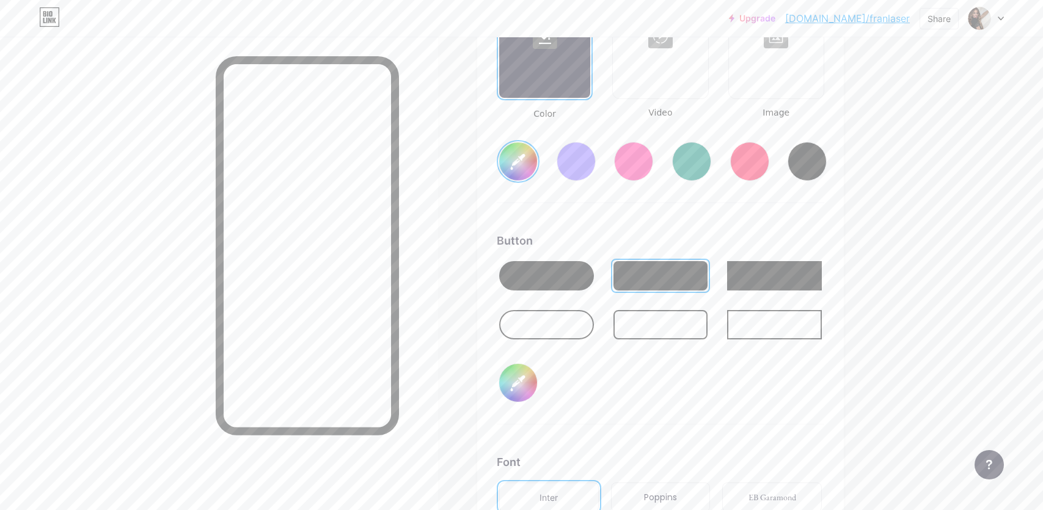
type input "#d9cf9b"
type input "#e6bd65"
type input "#d7cd98"
type input "#e6bd65"
type input "#d6cc99"
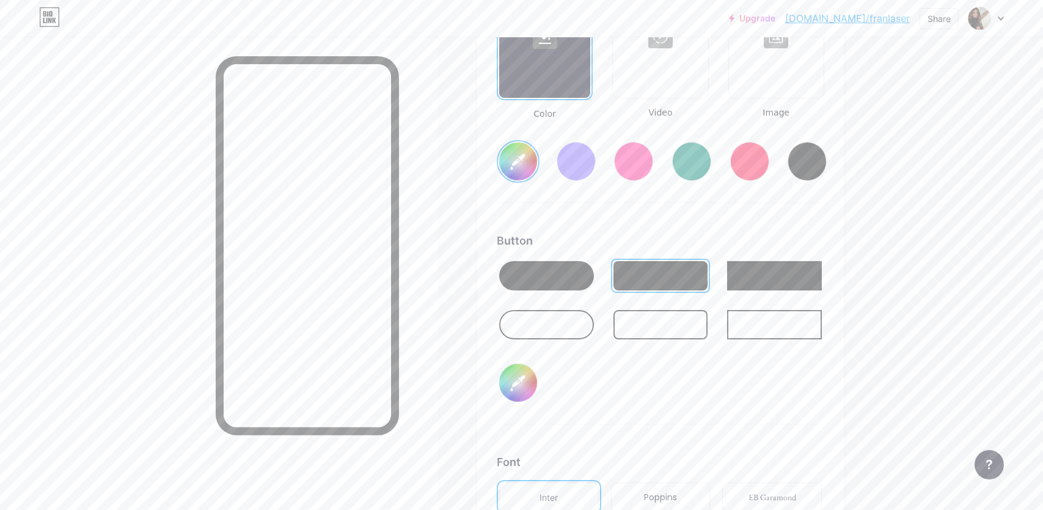
type input "#e6bd65"
type input "#d3c997"
type input "#e6bd65"
type input "#d2c898"
type input "#e6bd65"
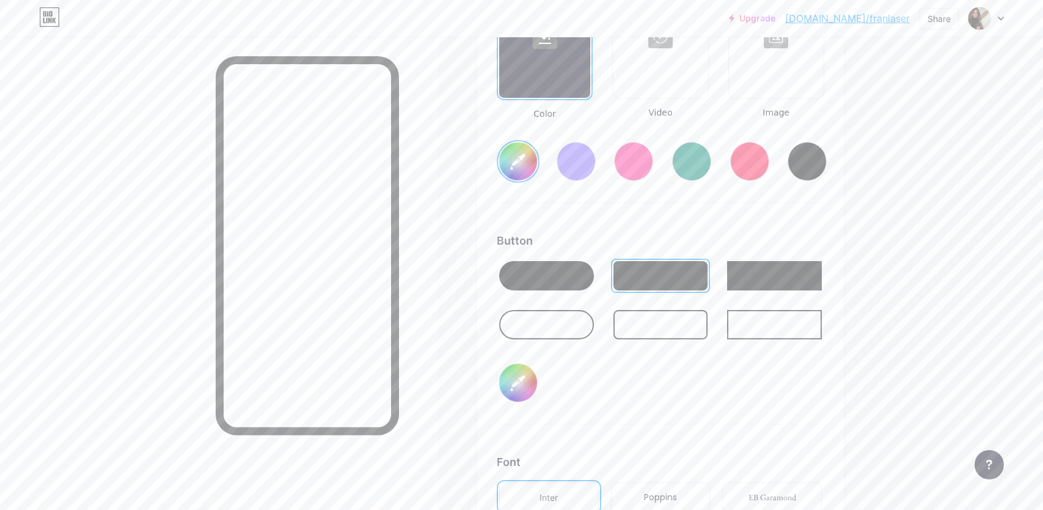
type input "#d0c79a"
type input "#e6bd65"
type input "#cdc498"
type input "#e6bd65"
type input "#cbc39a"
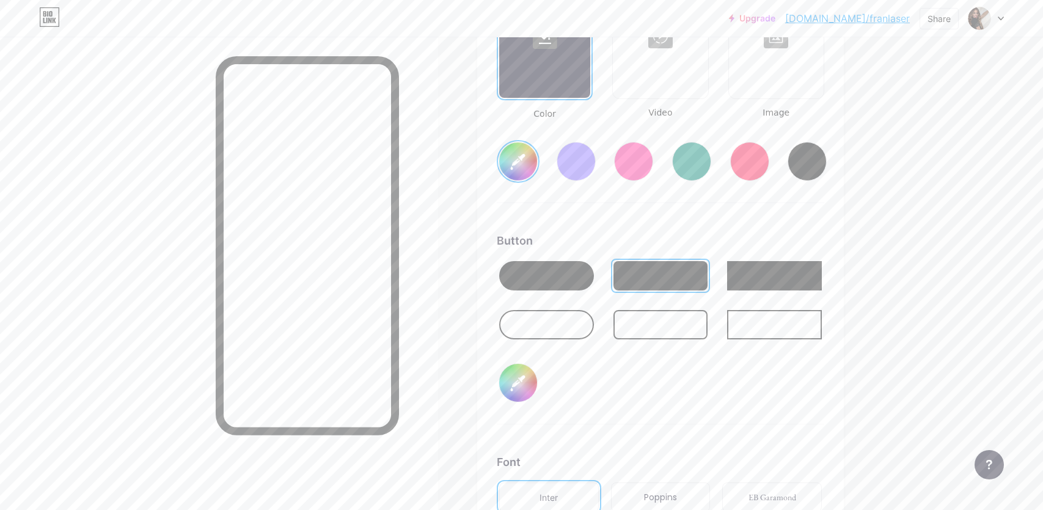
type input "#e6bd65"
type input "#cac29b"
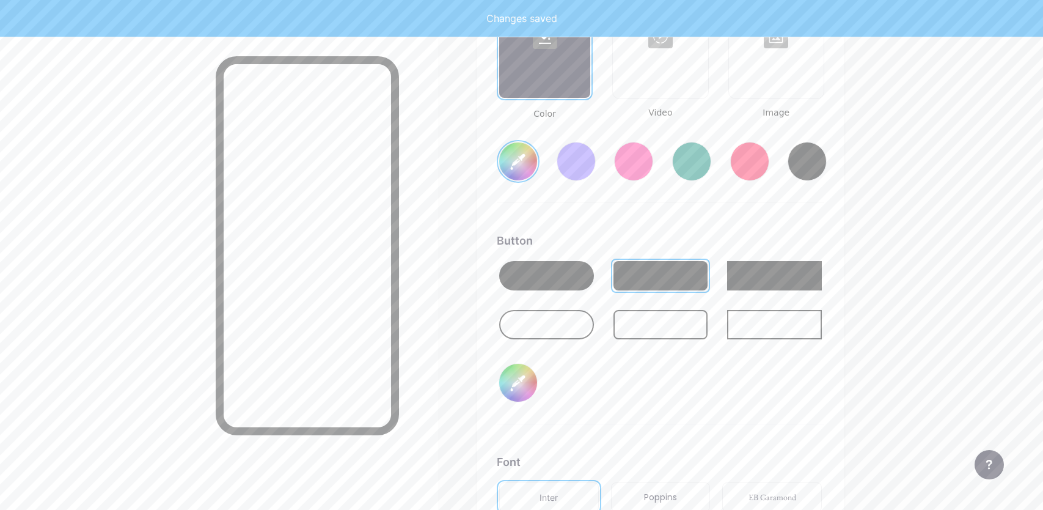
type input "#e6bd65"
type input "#c8c098"
type input "#e6bd65"
type input "#c6bf9a"
type input "#e6bd65"
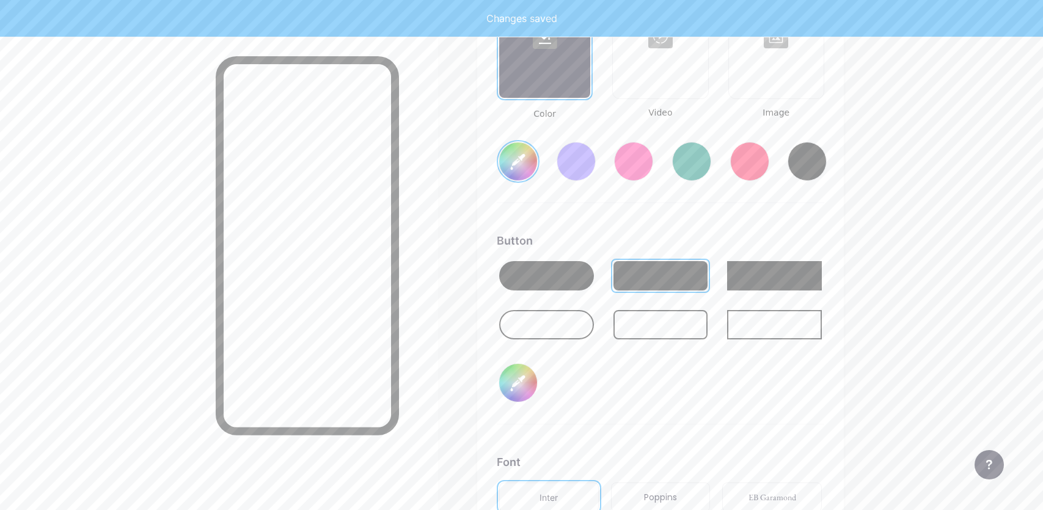
type input "#c7bf99"
type input "#e6bd65"
type input "#c3bc97"
type input "#e6bd65"
type input "#c5be9b"
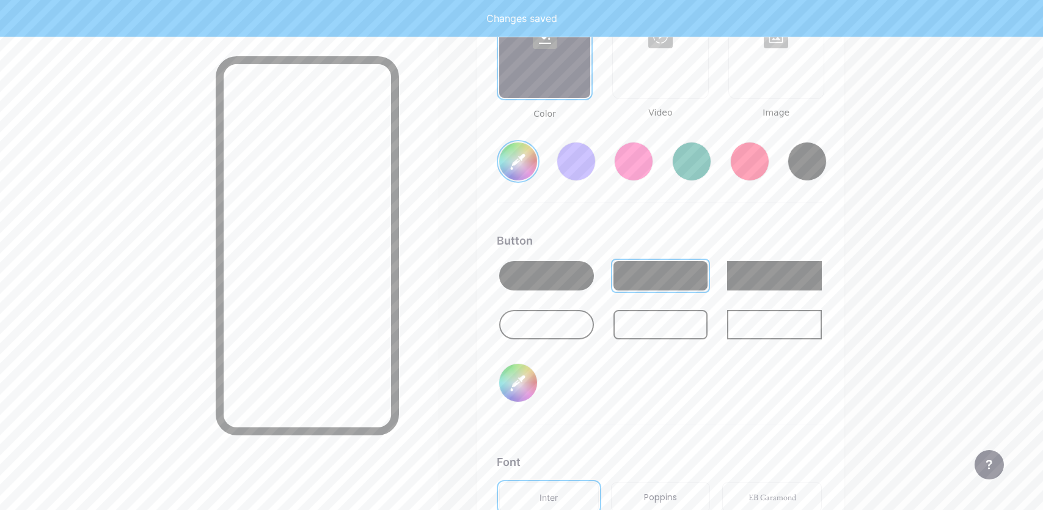
type input "#e6bd65"
type input "#c3bc98"
type input "#e6bd65"
type input "#c2bb99"
type input "#e6bd65"
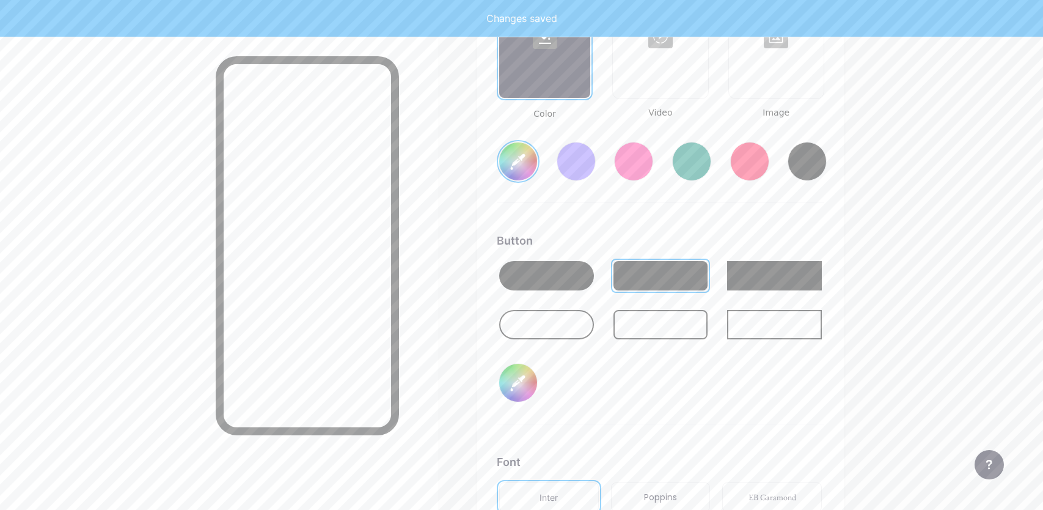
type input "#c1ba9a"
type input "#e6bd65"
type input "#c0ba9b"
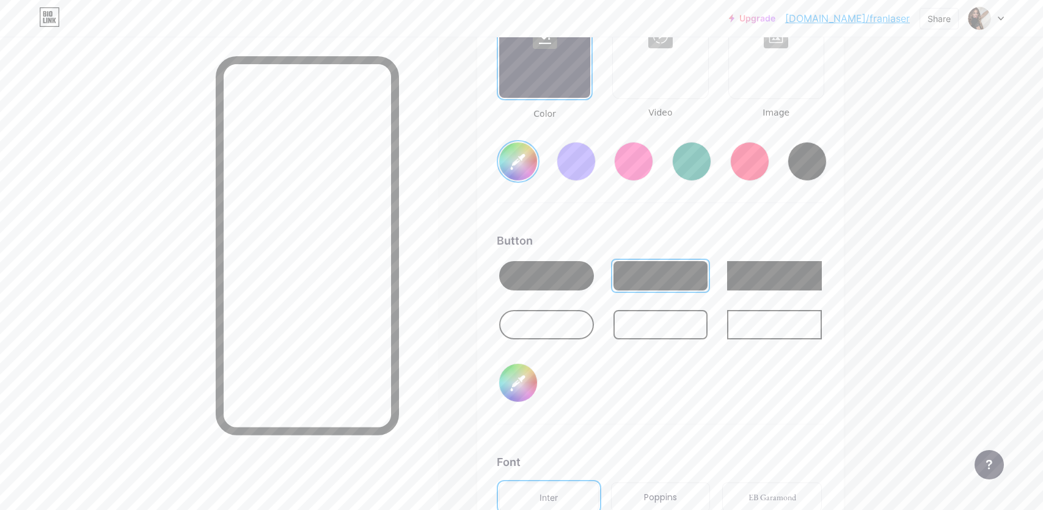
type input "#e6bd65"
type input "#c1bc9f"
type input "#e6bd65"
type input "#c1bb9f"
click at [738, 232] on div "Button" at bounding box center [660, 240] width 327 height 16
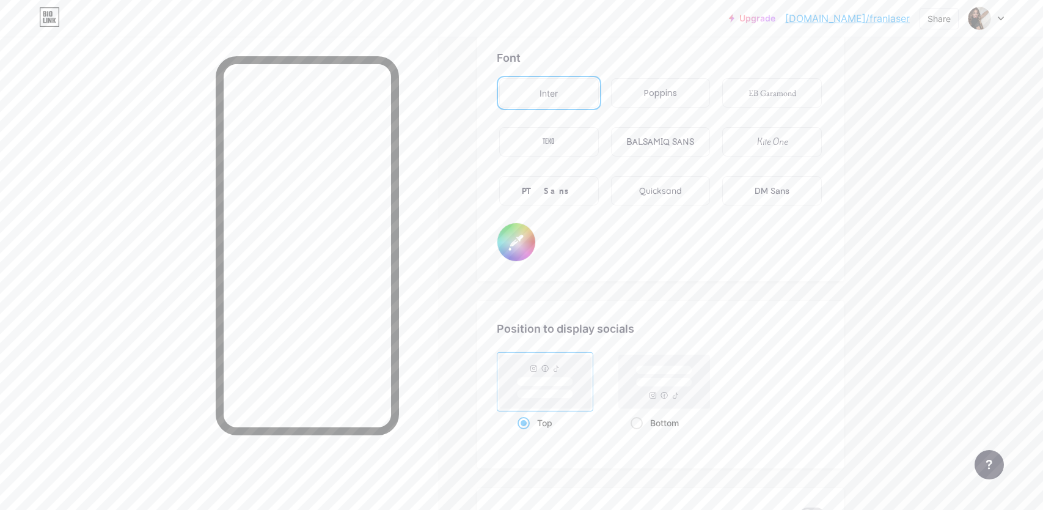
scroll to position [2206, 0]
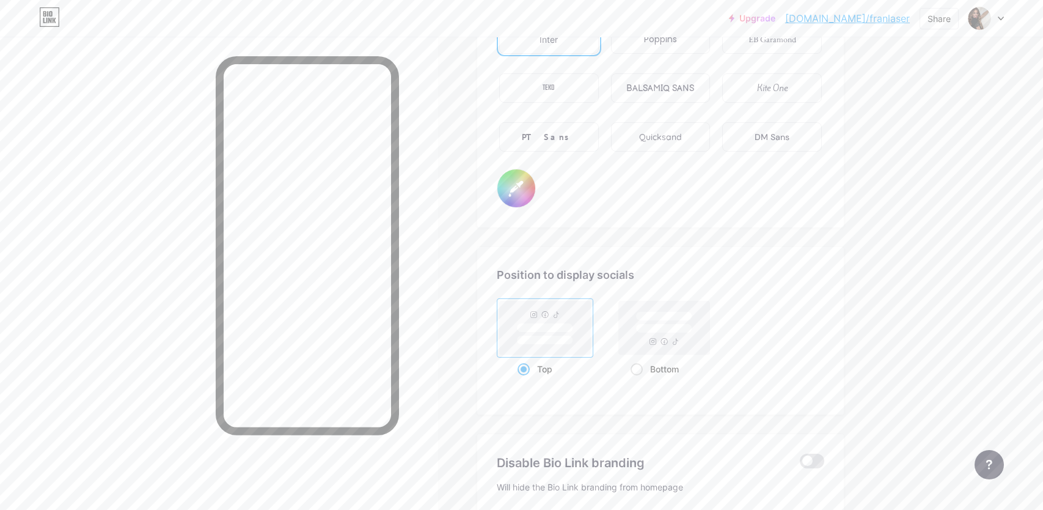
click at [506, 189] on input "#000000" at bounding box center [516, 188] width 38 height 38
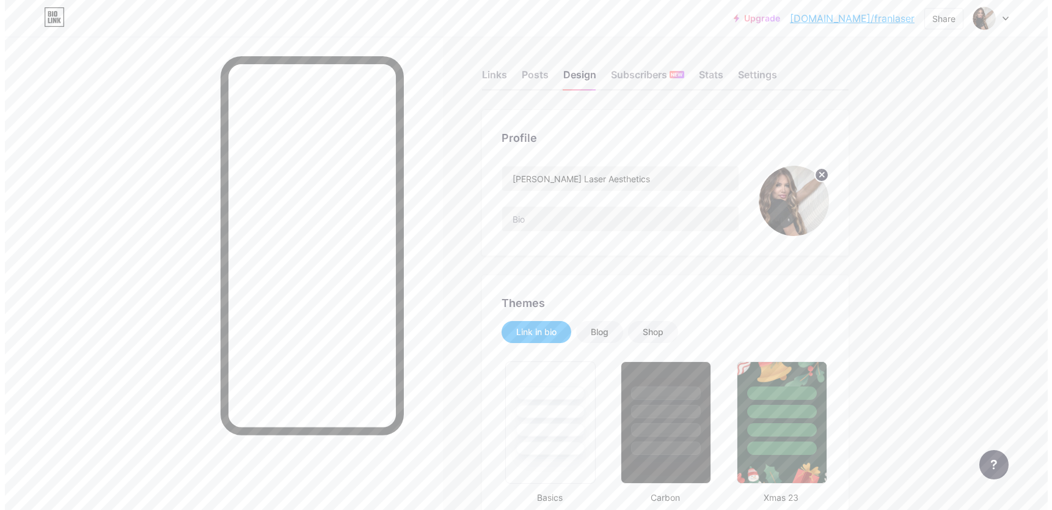
scroll to position [0, 0]
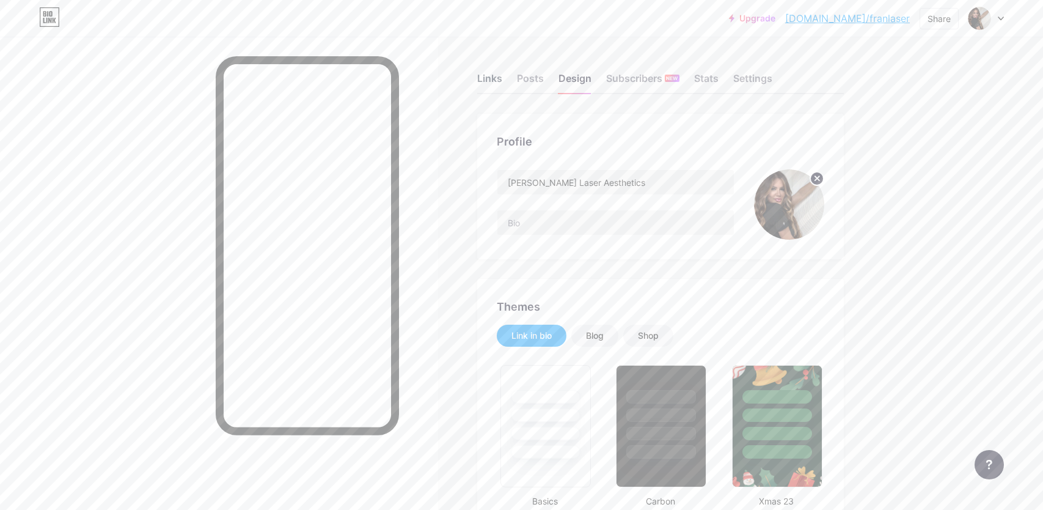
click at [496, 82] on div "Links" at bounding box center [489, 82] width 25 height 22
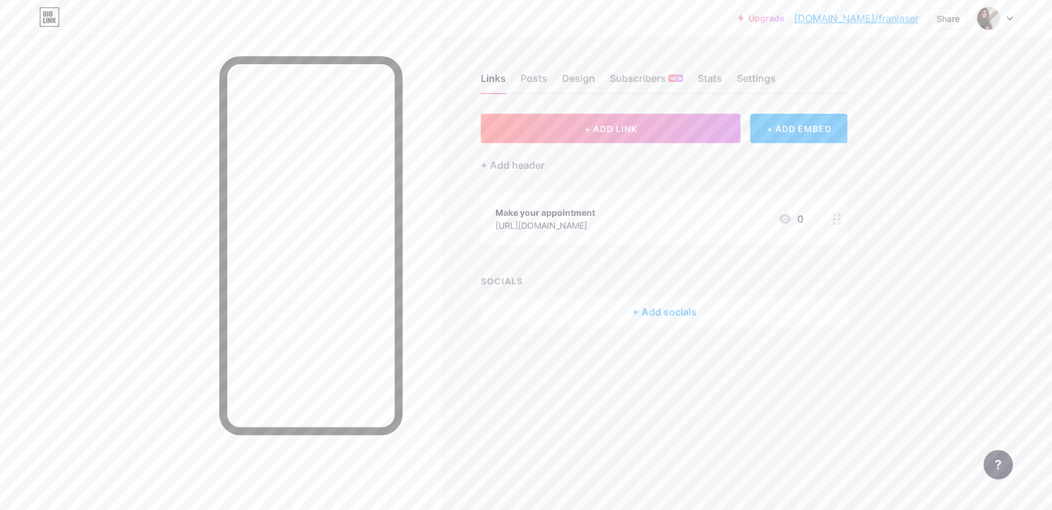
click at [842, 218] on div at bounding box center [837, 218] width 21 height 53
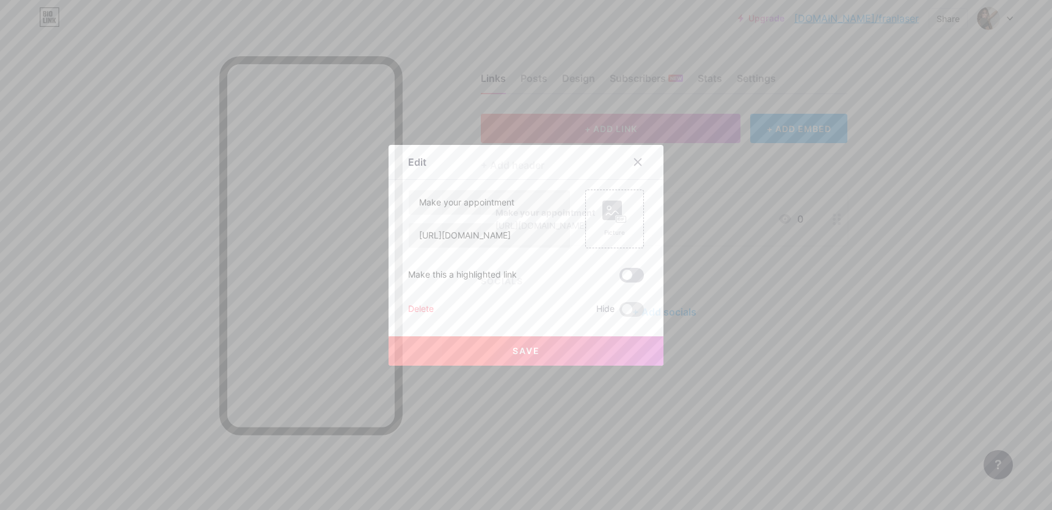
click at [623, 275] on span at bounding box center [632, 275] width 24 height 15
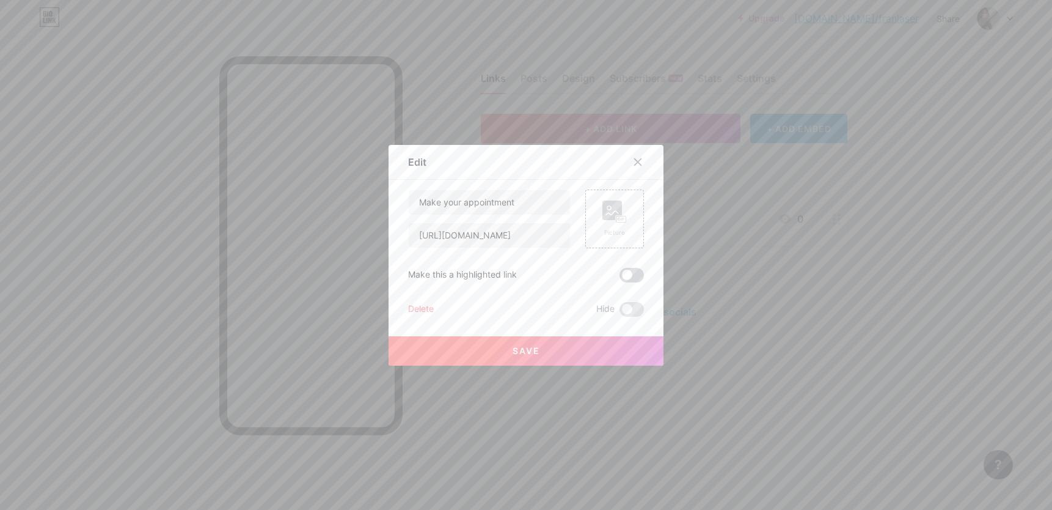
click at [620, 278] on input "checkbox" at bounding box center [620, 278] width 0 height 0
click at [529, 346] on span "Save" at bounding box center [526, 350] width 27 height 10
click at [624, 216] on div "Picture" at bounding box center [614, 218] width 59 height 59
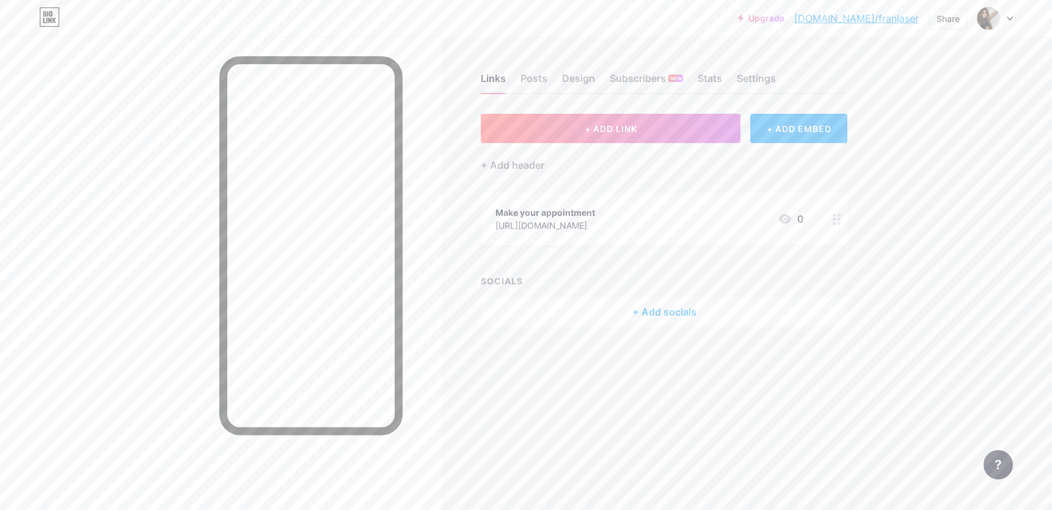
click at [838, 223] on icon at bounding box center [837, 219] width 9 height 12
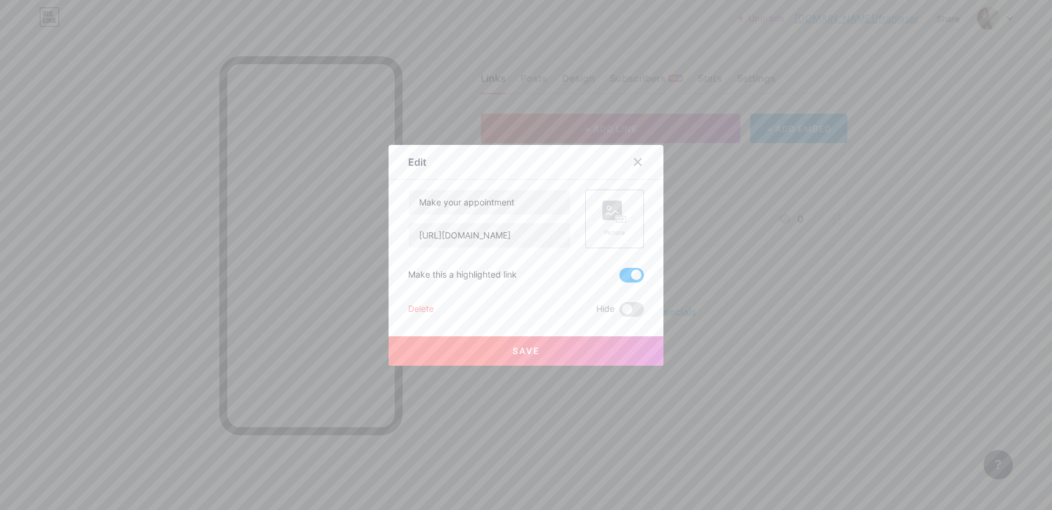
click at [617, 216] on rect at bounding box center [622, 219] width 10 height 6
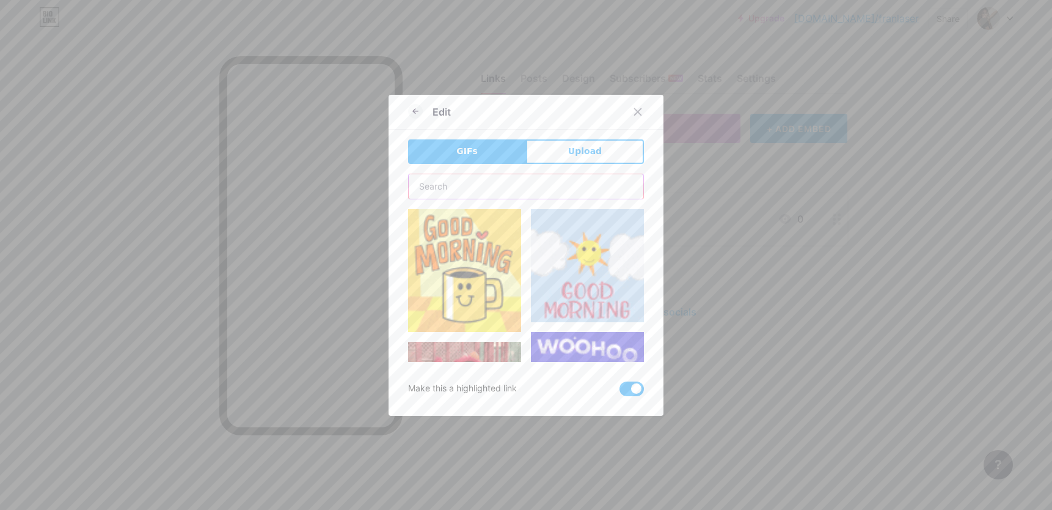
click at [491, 185] on input "text" at bounding box center [526, 186] width 235 height 24
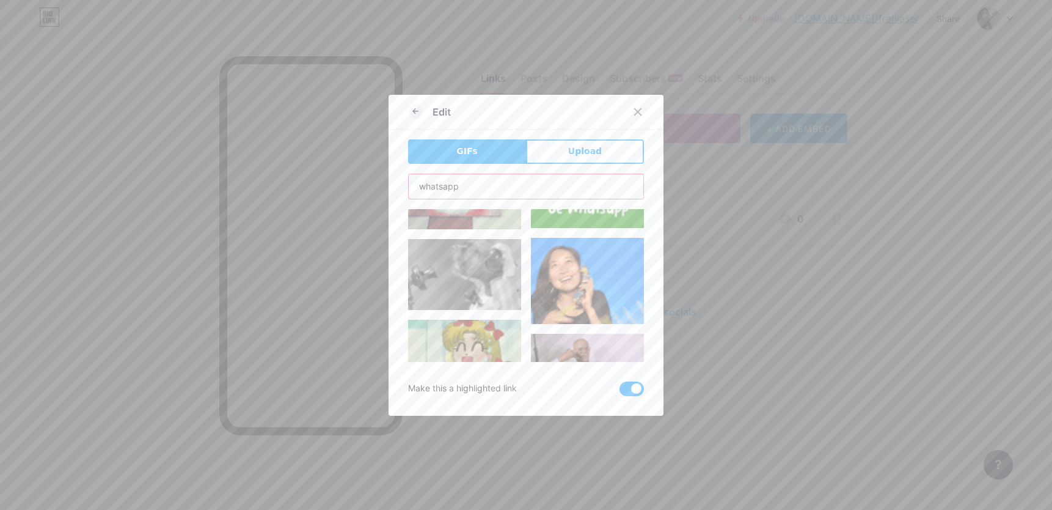
scroll to position [4713, 0]
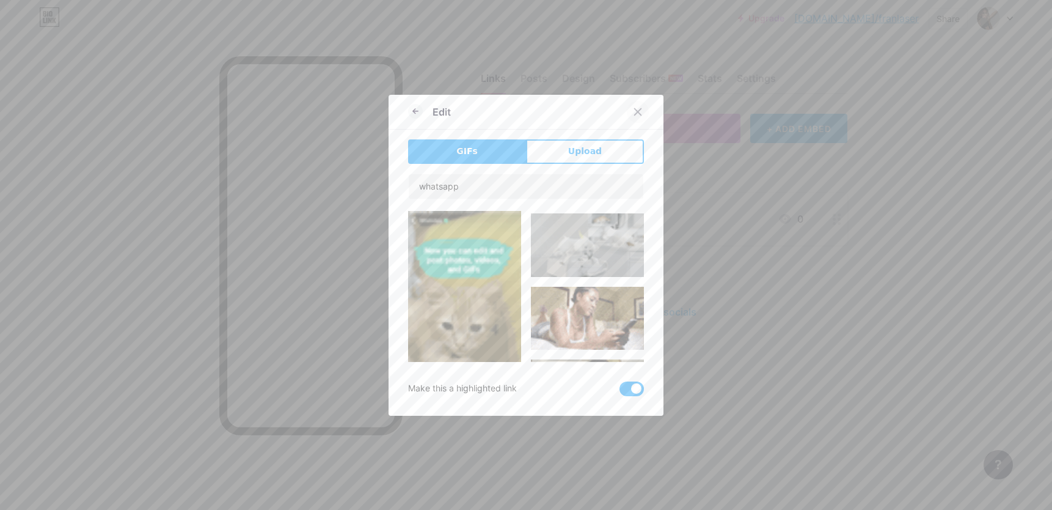
click at [635, 114] on icon at bounding box center [638, 111] width 7 height 7
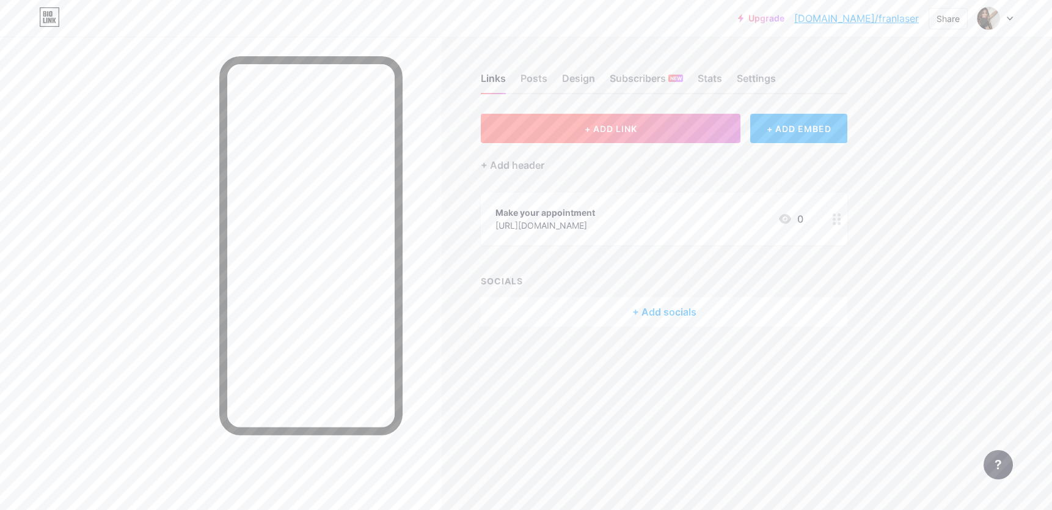
click at [605, 136] on button "+ ADD LINK" at bounding box center [611, 128] width 260 height 29
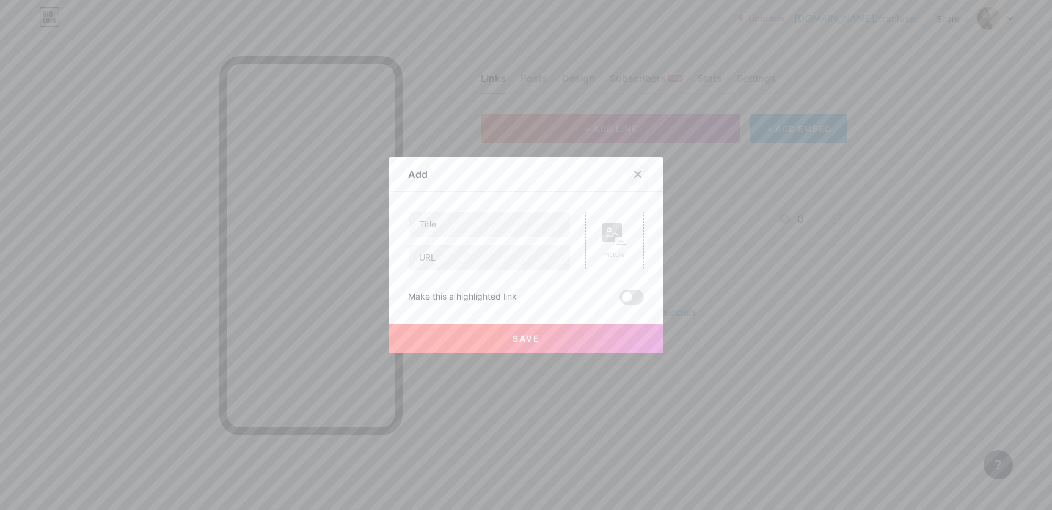
click at [636, 171] on icon at bounding box center [638, 173] width 7 height 7
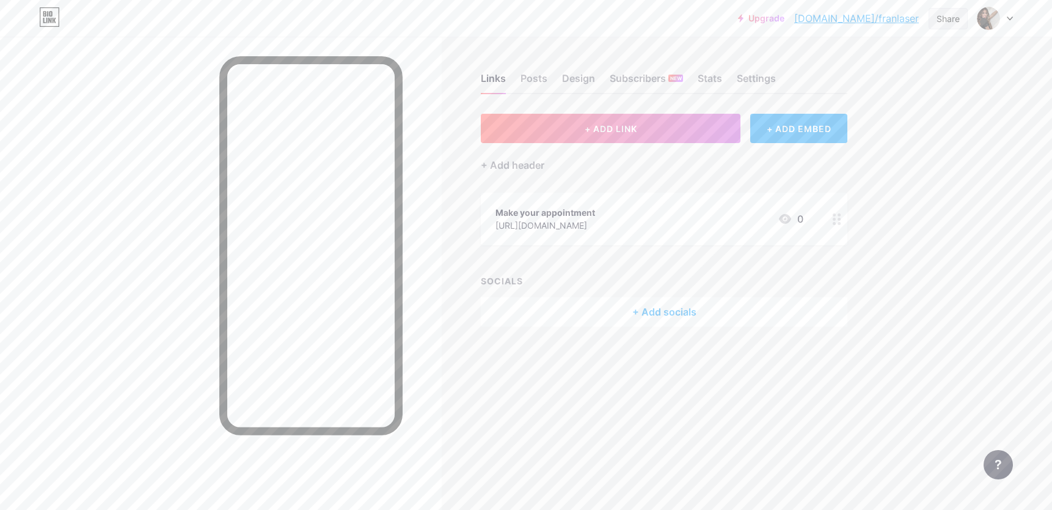
click at [938, 20] on div "Share" at bounding box center [948, 18] width 23 height 13
click at [846, 68] on div "Copy link" at bounding box center [846, 63] width 45 height 15
